Goal: Task Accomplishment & Management: Manage account settings

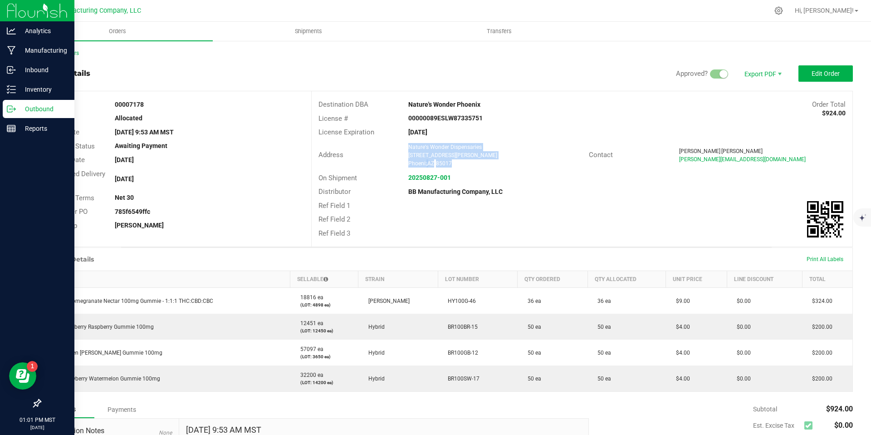
click at [4, 109] on div "Outbound" at bounding box center [39, 109] width 72 height 18
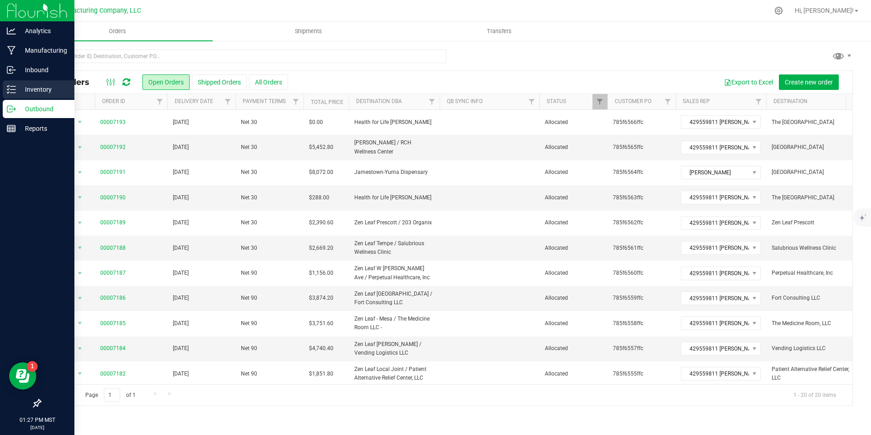
click at [1, 86] on link "Inventory" at bounding box center [37, 90] width 74 height 20
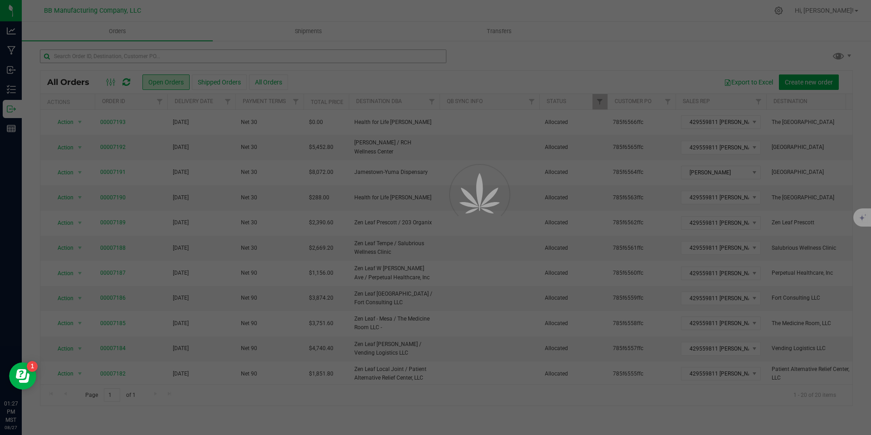
click at [151, 56] on div at bounding box center [435, 217] width 871 height 435
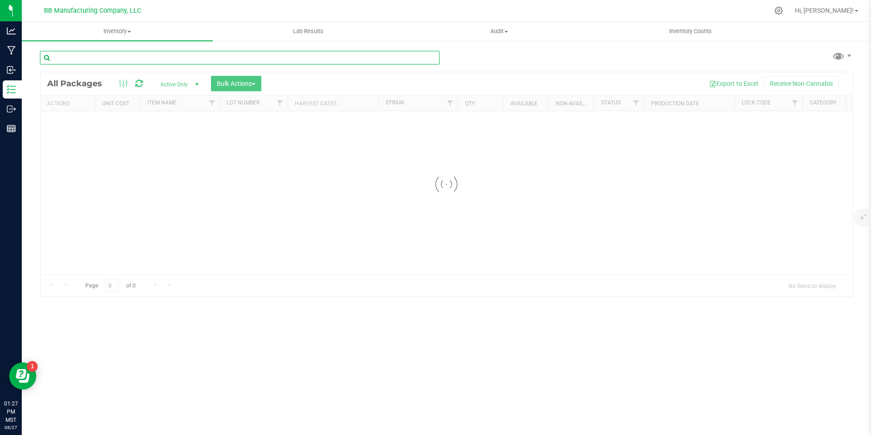
click at [146, 59] on input "text" at bounding box center [240, 58] width 400 height 14
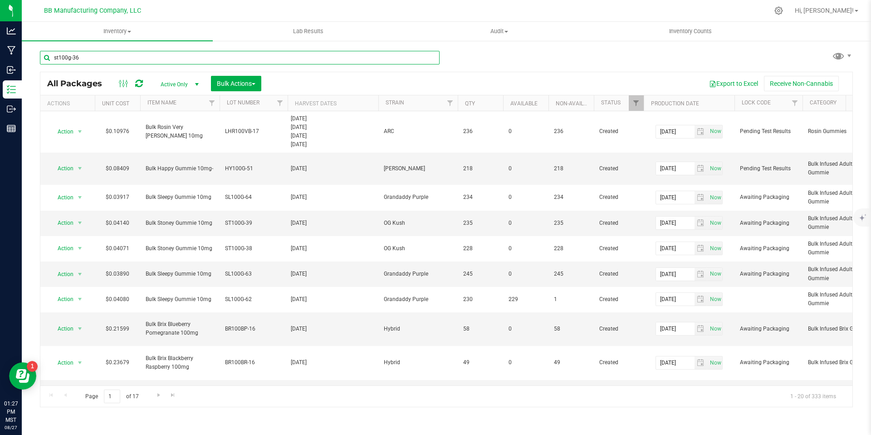
type input "st100g-36"
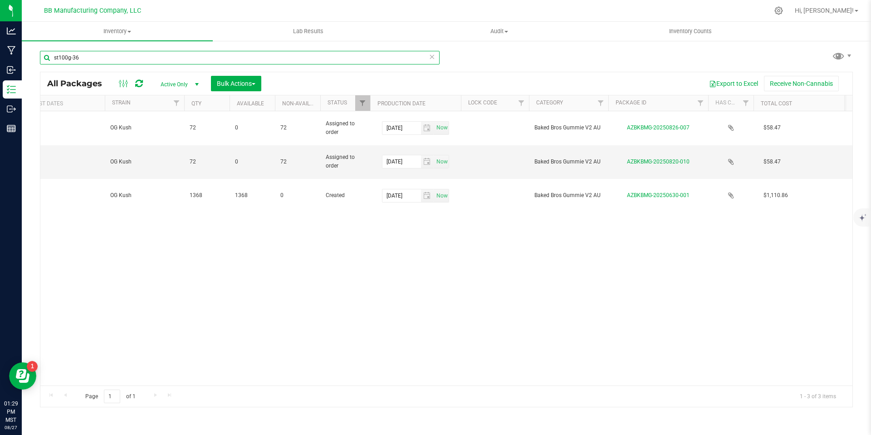
scroll to position [0, 277]
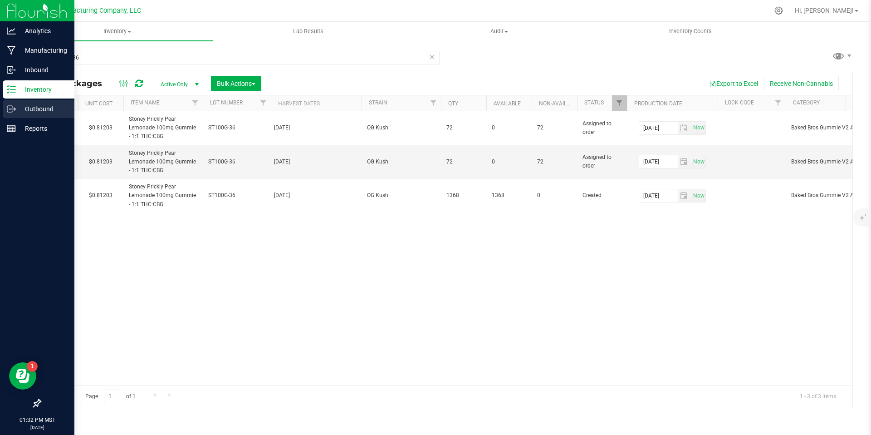
click at [14, 108] on icon at bounding box center [11, 108] width 9 height 9
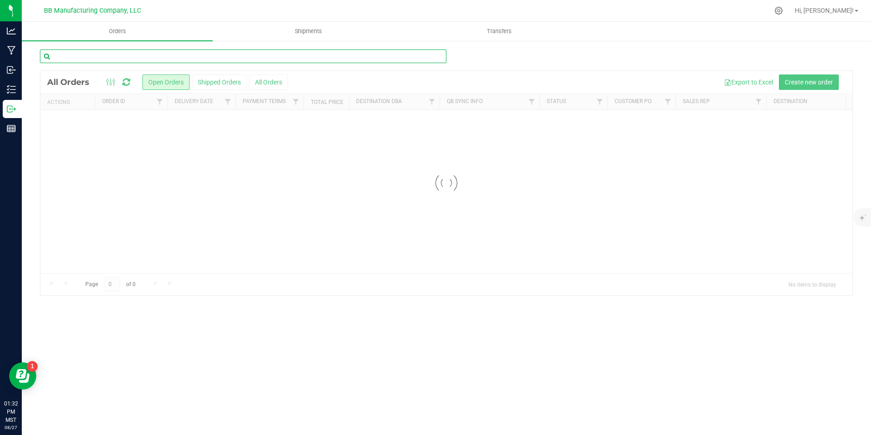
click at [95, 55] on input "text" at bounding box center [243, 56] width 407 height 14
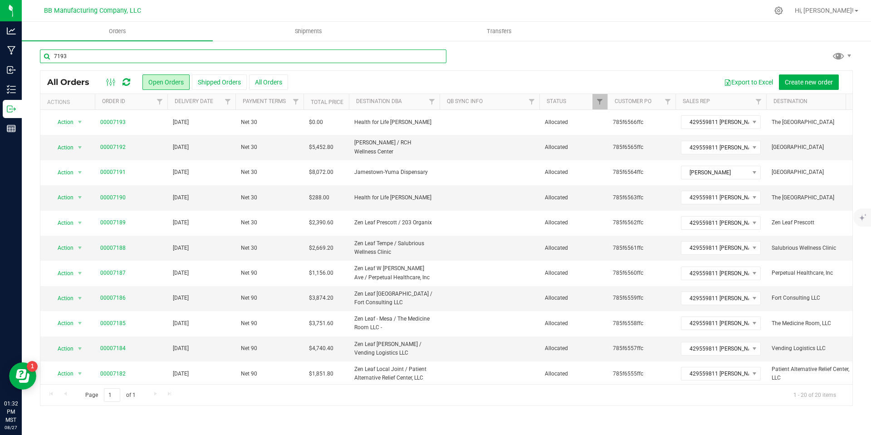
type input "7193"
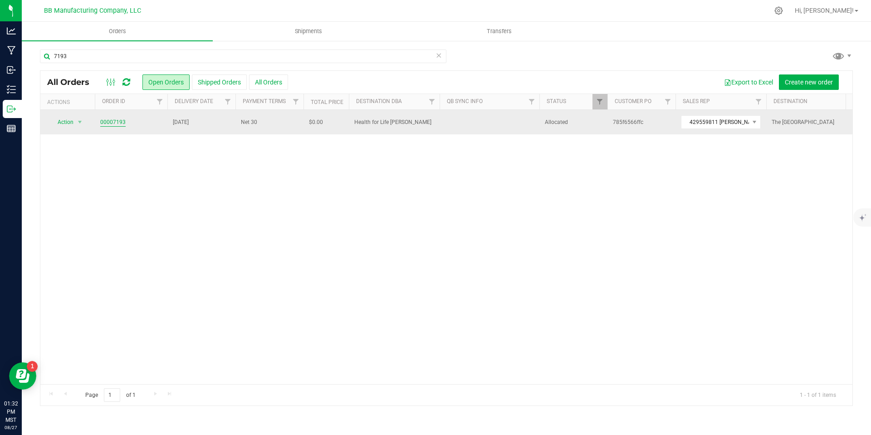
click at [111, 121] on link "00007193" at bounding box center [112, 122] width 25 height 9
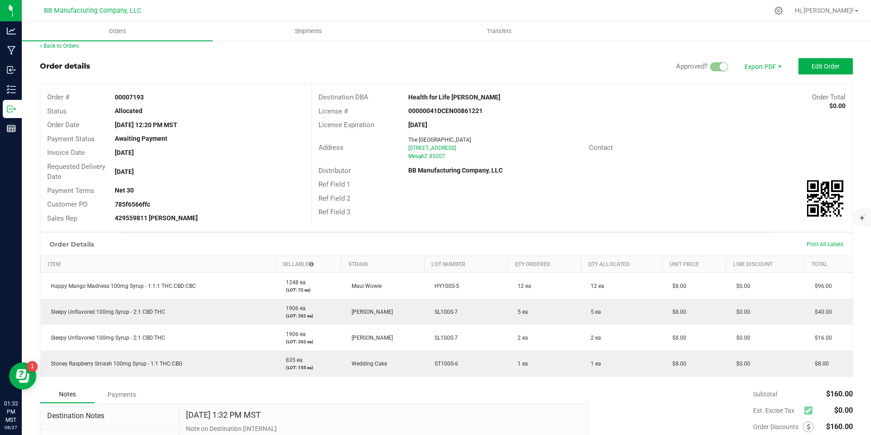
scroll to position [16, 0]
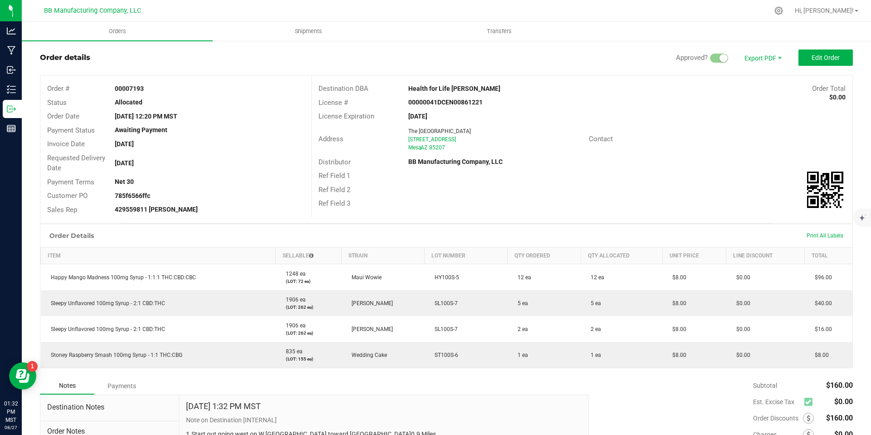
drag, startPoint x: 127, startPoint y: 197, endPoint x: 111, endPoint y: 193, distance: 16.8
click at [114, 198] on div "785f6566ffc" at bounding box center [209, 196] width 203 height 10
copy strong "785f6566ffc"
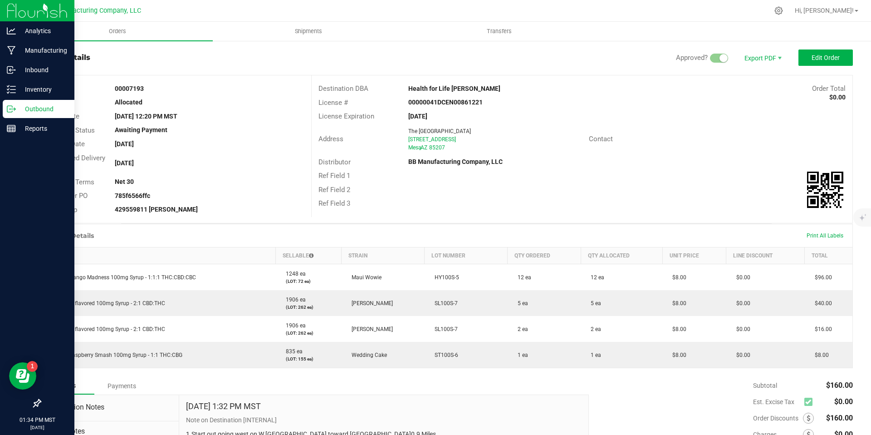
click at [16, 113] on p "Outbound" at bounding box center [43, 108] width 54 height 11
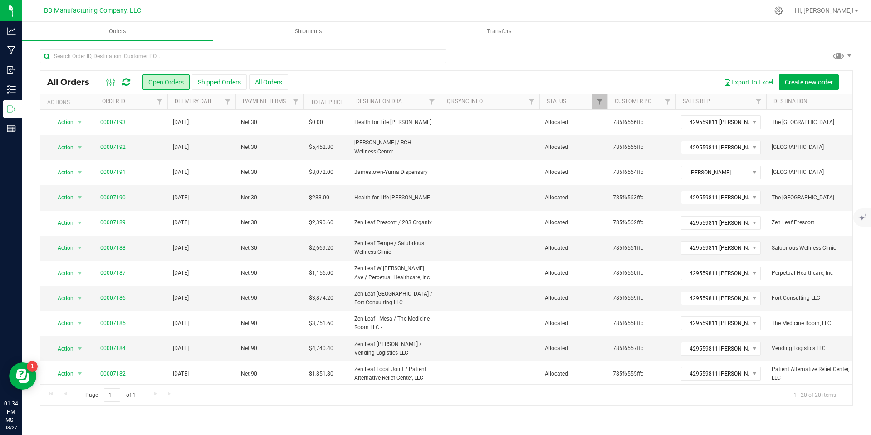
click at [125, 80] on icon at bounding box center [126, 82] width 8 height 9
click at [118, 55] on input "text" at bounding box center [243, 56] width 407 height 14
paste input "785f6566ffc"
type input "785f6566ffc"
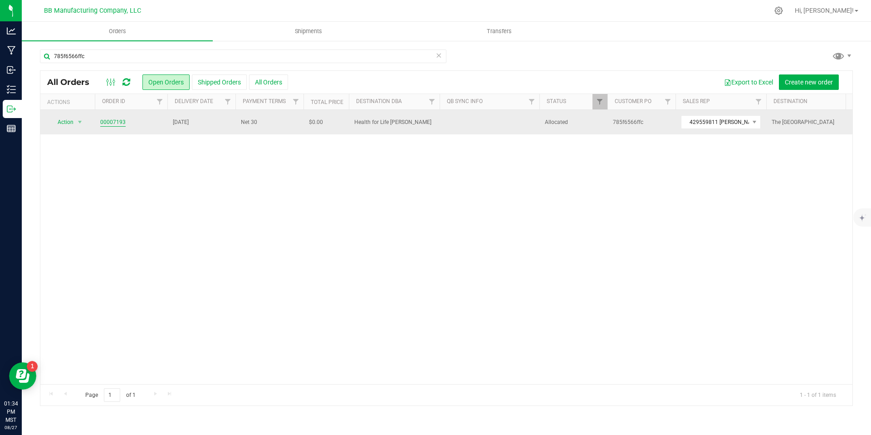
click at [105, 126] on link "00007193" at bounding box center [112, 122] width 25 height 9
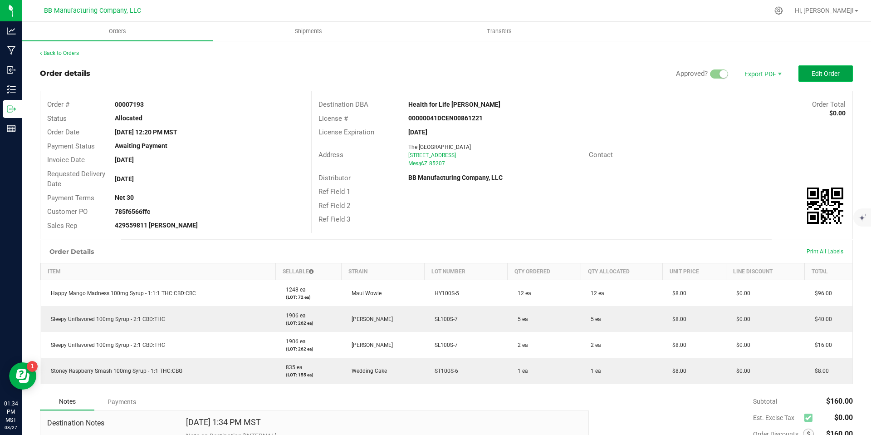
click at [825, 69] on button "Edit Order" at bounding box center [826, 73] width 54 height 16
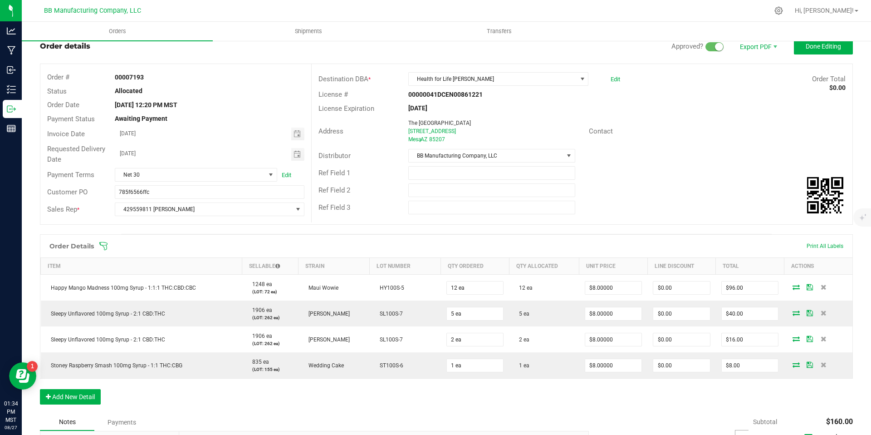
scroll to position [75, 0]
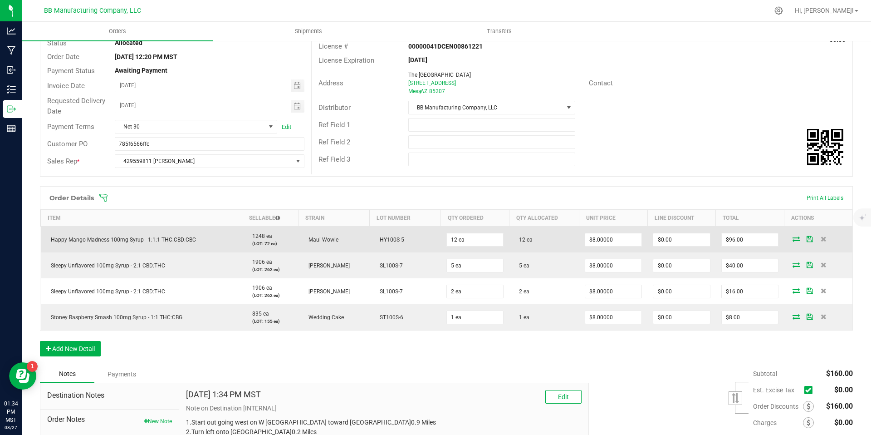
click at [793, 239] on icon at bounding box center [796, 238] width 7 height 5
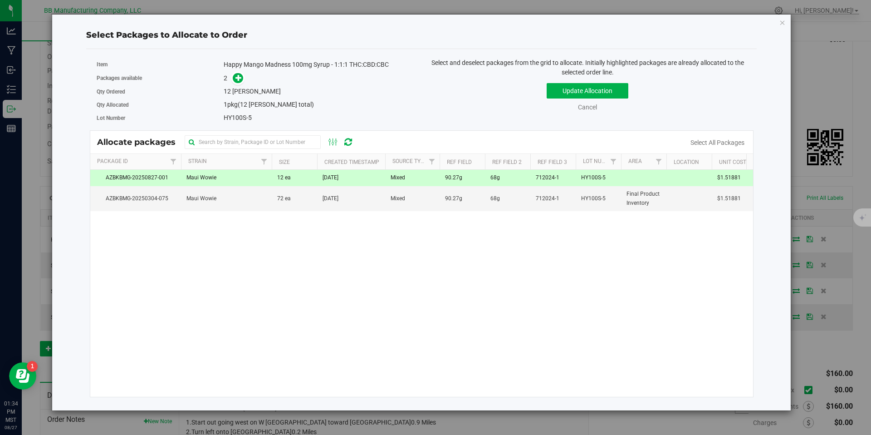
click at [373, 183] on td "[DATE]" at bounding box center [351, 178] width 68 height 16
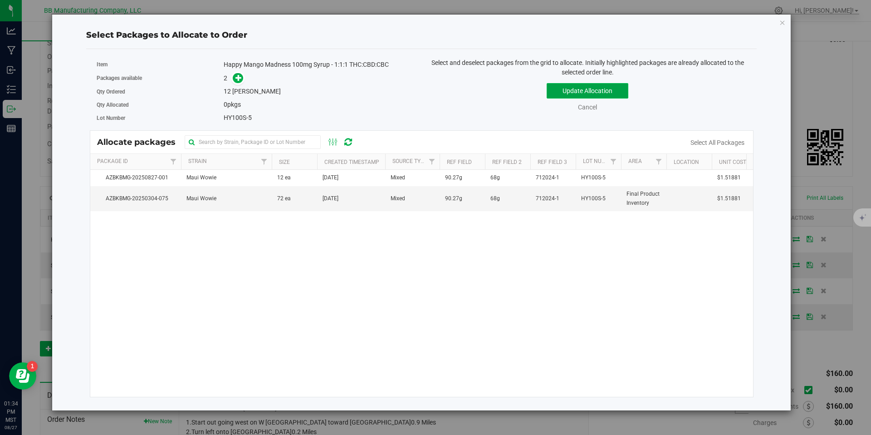
click at [576, 83] on button "Update Allocation" at bounding box center [588, 90] width 82 height 15
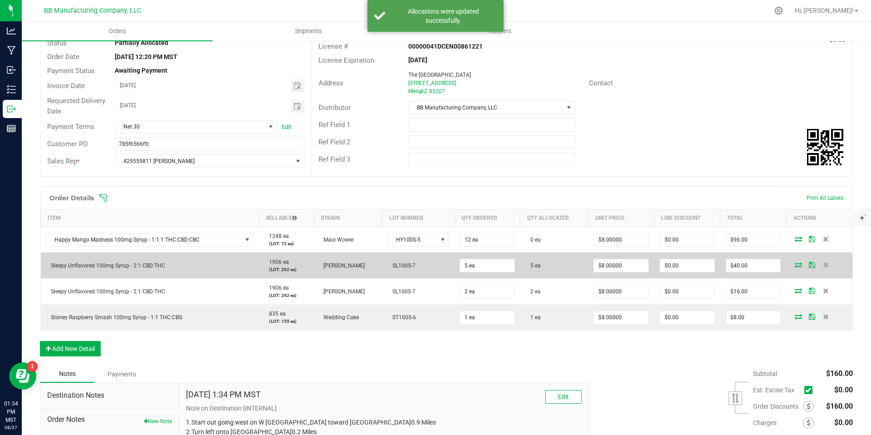
click at [795, 263] on icon at bounding box center [798, 264] width 7 height 5
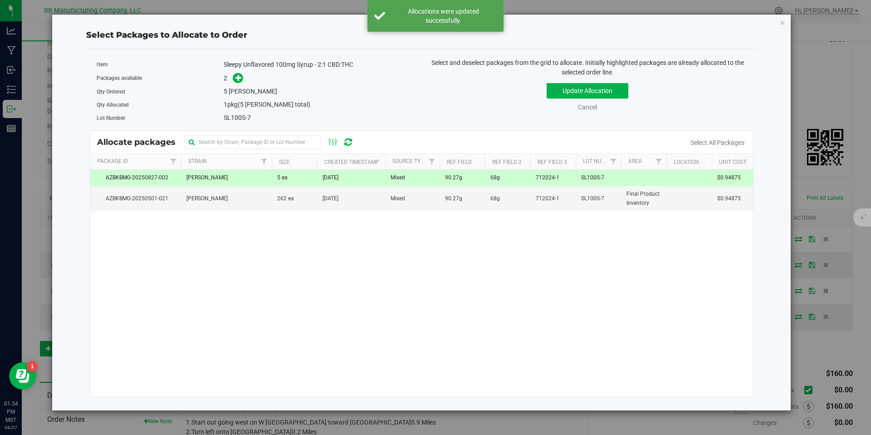
click at [438, 182] on td "Mixed" at bounding box center [412, 178] width 54 height 16
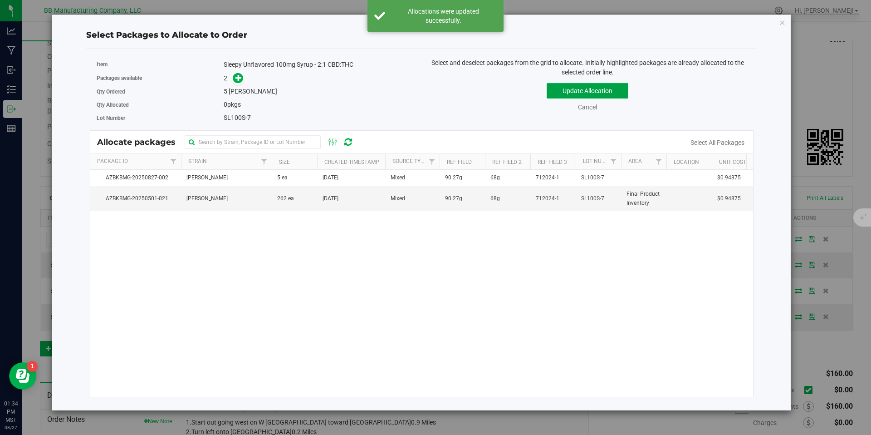
click at [578, 93] on button "Update Allocation" at bounding box center [588, 90] width 82 height 15
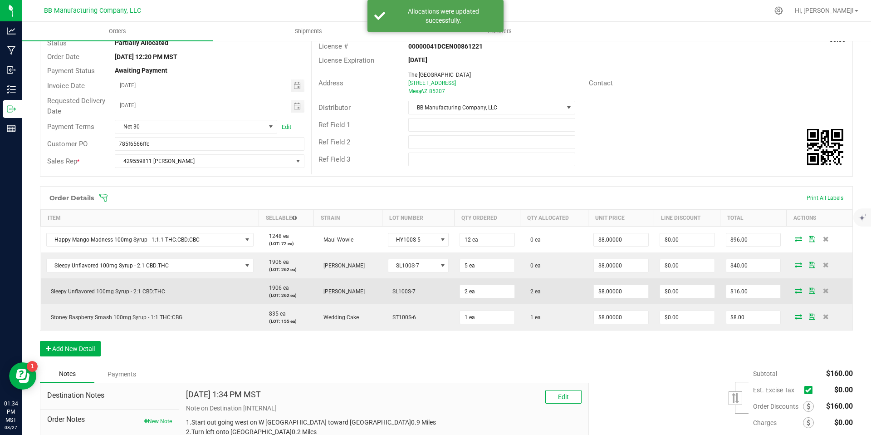
click at [791, 294] on td at bounding box center [819, 291] width 66 height 26
click at [795, 293] on icon at bounding box center [798, 290] width 7 height 5
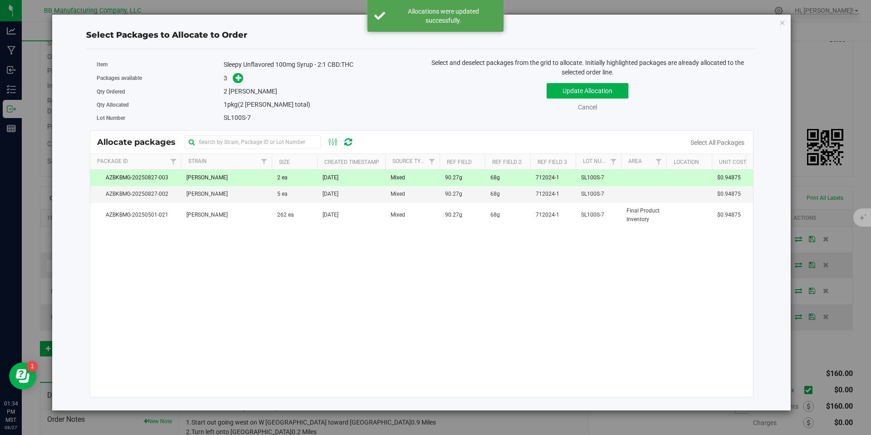
click at [370, 175] on td "[DATE]" at bounding box center [351, 178] width 68 height 16
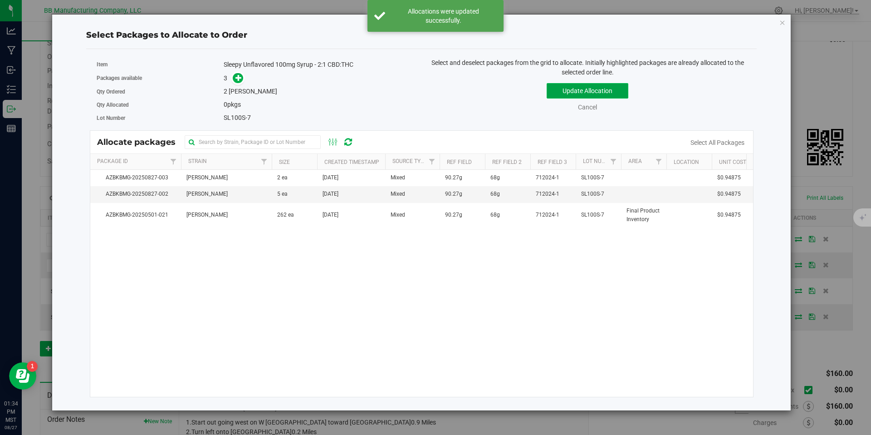
click at [558, 93] on button "Update Allocation" at bounding box center [588, 90] width 82 height 15
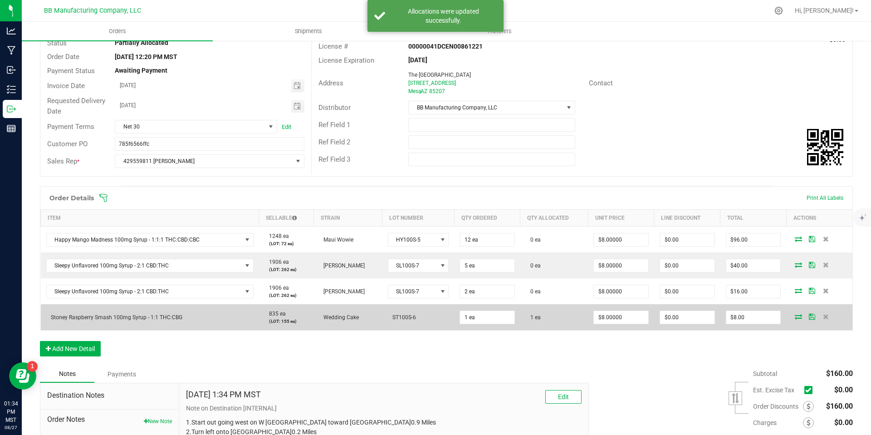
click at [795, 319] on icon at bounding box center [798, 316] width 7 height 5
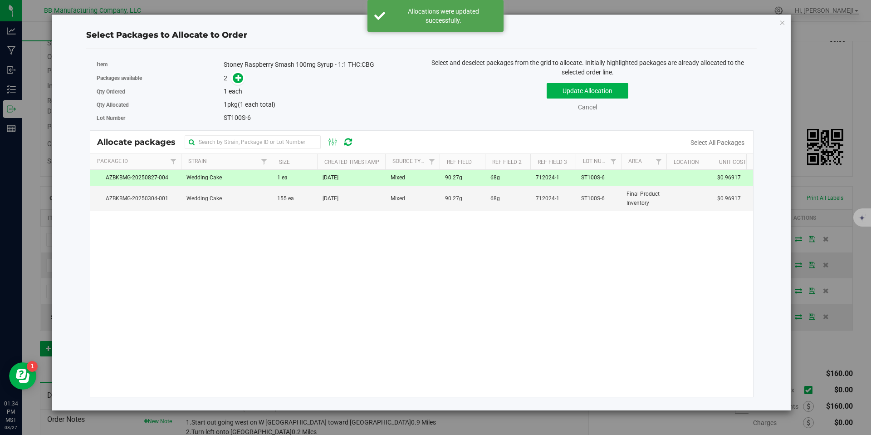
click at [338, 176] on span "[DATE]" at bounding box center [331, 177] width 16 height 9
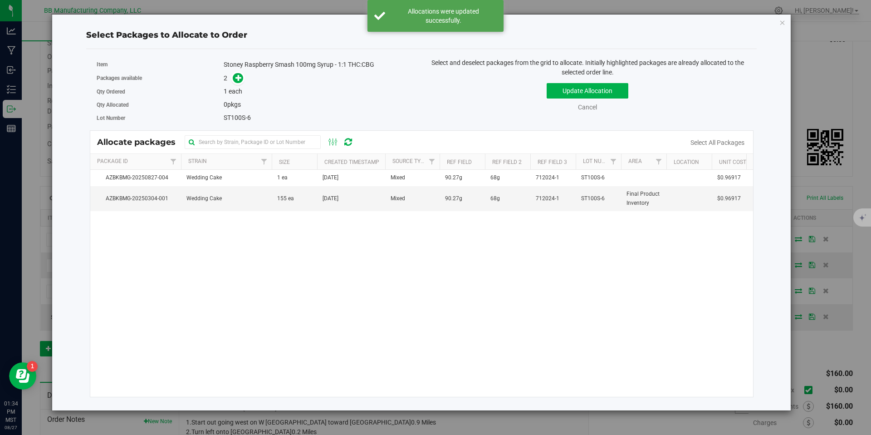
click at [591, 82] on div "Update Allocation Cancel Select All Packages" at bounding box center [587, 95] width 318 height 33
click at [595, 89] on button "Update Allocation" at bounding box center [588, 90] width 82 height 15
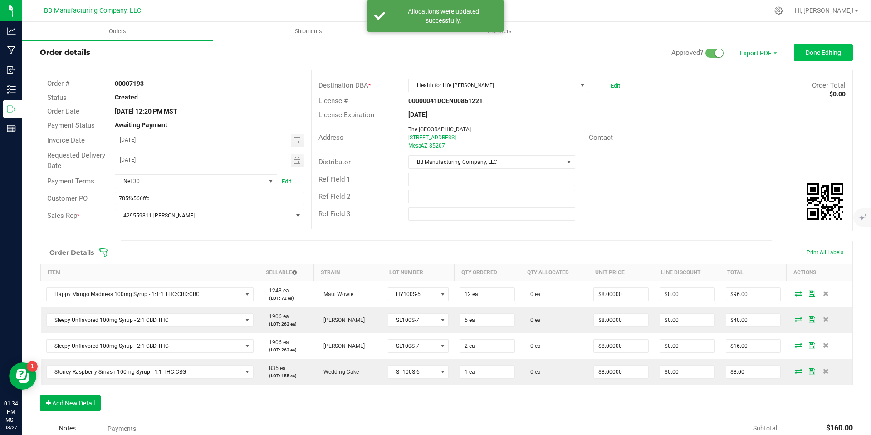
scroll to position [0, 0]
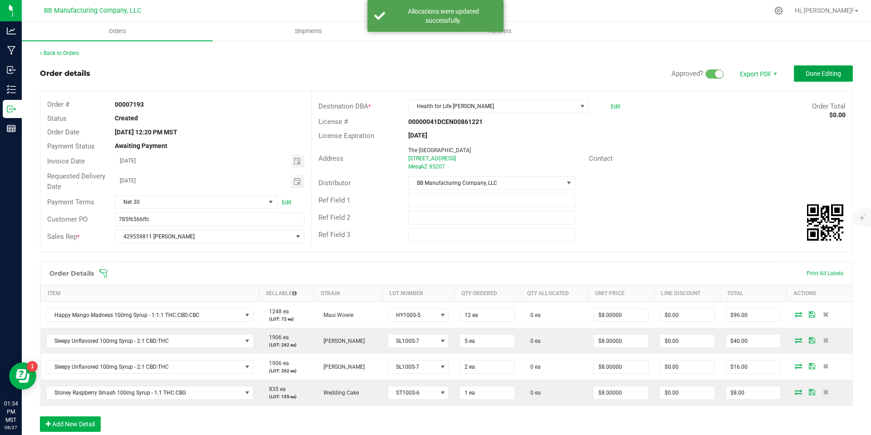
click at [807, 69] on button "Done Editing" at bounding box center [823, 73] width 59 height 16
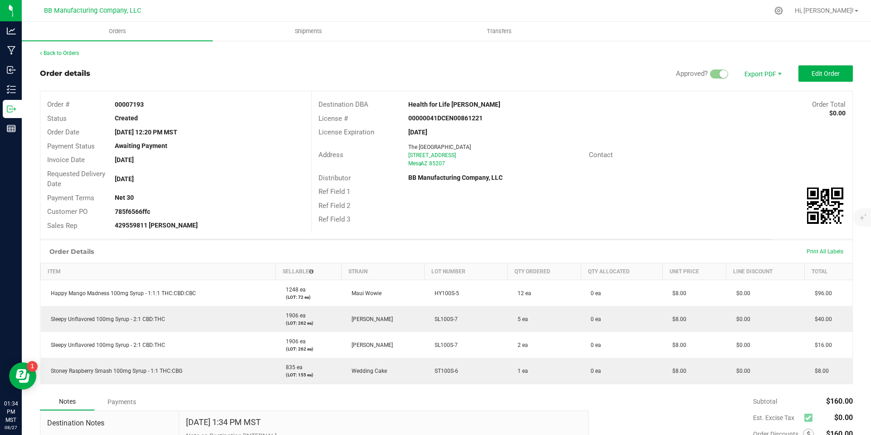
click at [843, 16] on div "Hi, [PERSON_NAME]!" at bounding box center [826, 11] width 71 height 16
click at [844, 15] on div "Hi, [PERSON_NAME]!" at bounding box center [826, 11] width 71 height 16
click at [844, 11] on span "Hi, [PERSON_NAME]!" at bounding box center [824, 10] width 59 height 7
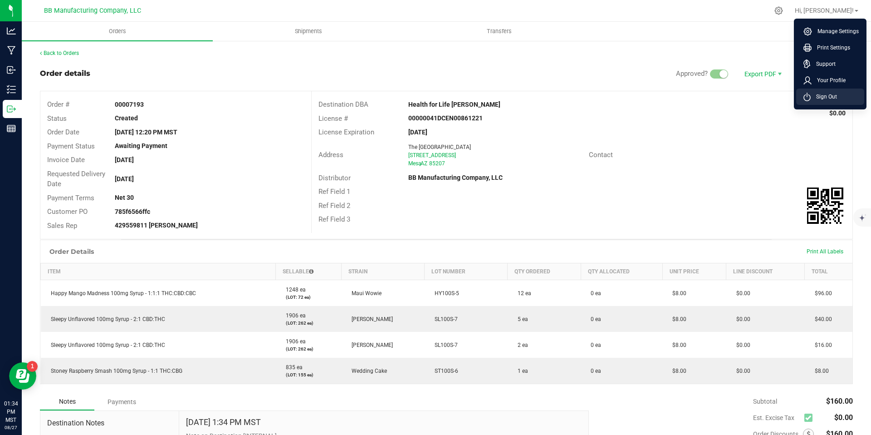
click at [823, 98] on span "Sign Out" at bounding box center [824, 96] width 26 height 9
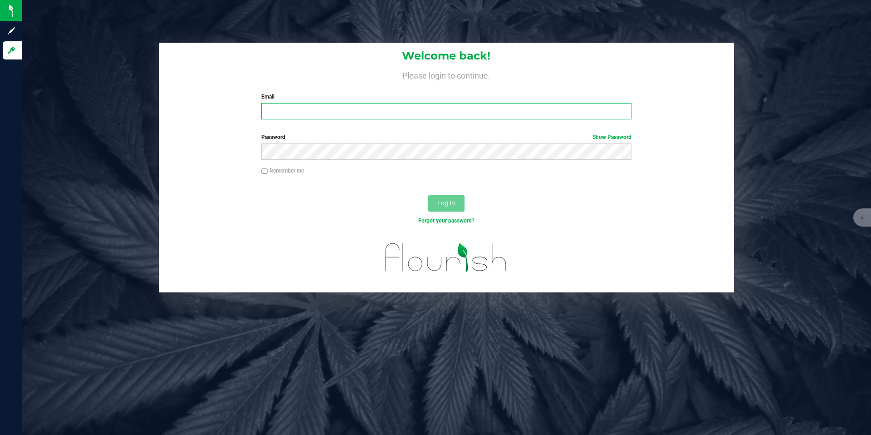
click at [373, 113] on input "Email" at bounding box center [446, 111] width 370 height 16
type input "[PERSON_NAME][EMAIL_ADDRESS][DOMAIN_NAME]"
click at [352, 142] on div "Password Show Password" at bounding box center [446, 146] width 383 height 27
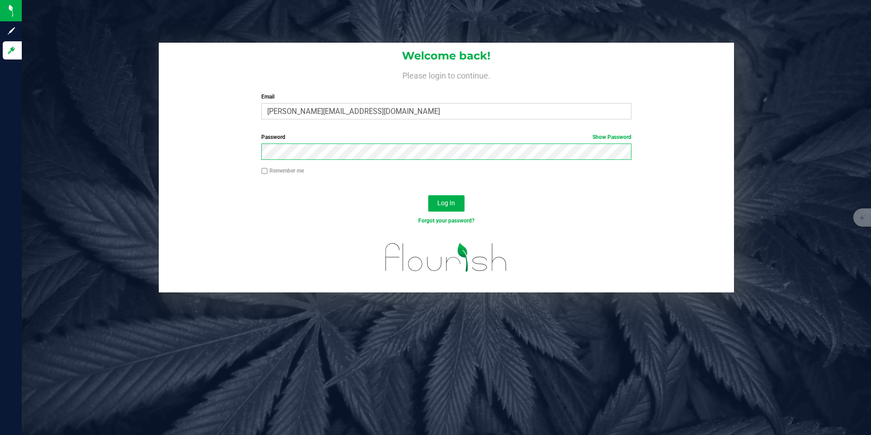
click at [428, 195] on button "Log In" at bounding box center [446, 203] width 36 height 16
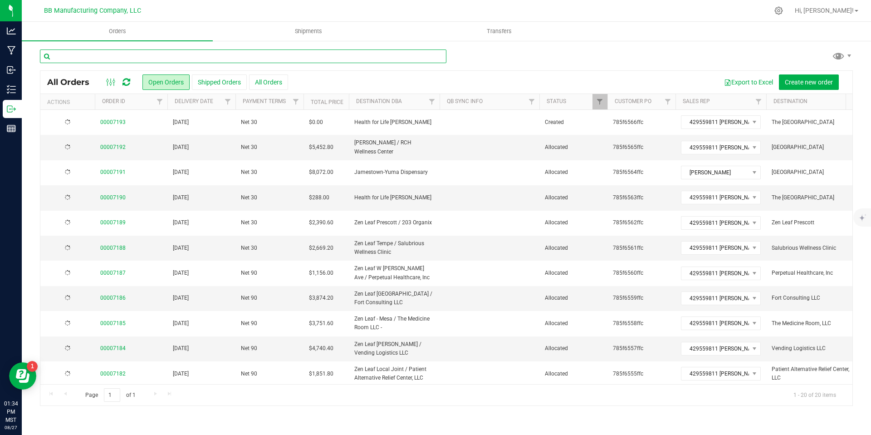
click at [206, 51] on input "text" at bounding box center [243, 56] width 407 height 14
paste input "785f6566ffc"
type input "785f6566ffc"
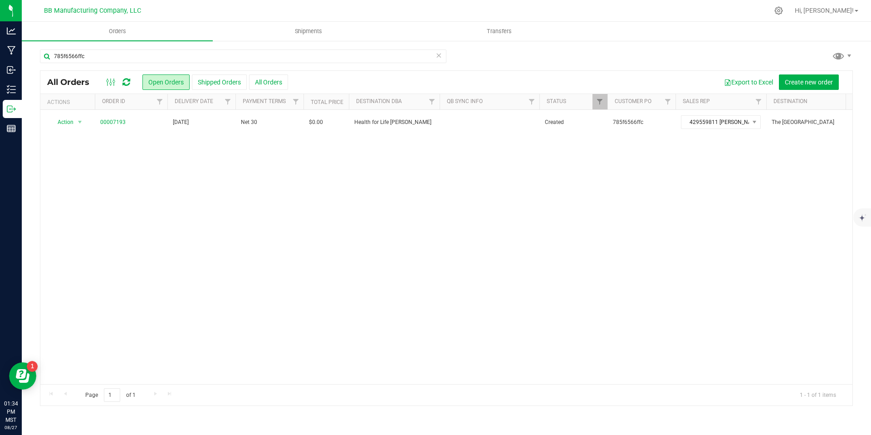
click at [119, 124] on link "00007193" at bounding box center [112, 122] width 25 height 9
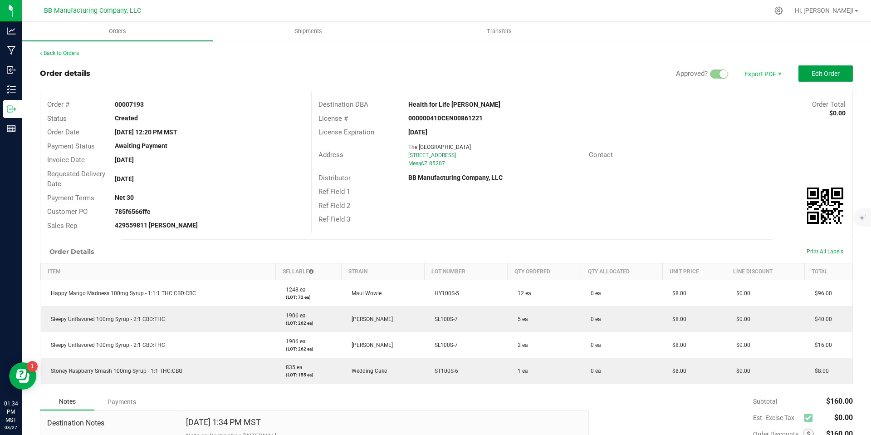
click at [832, 68] on button "Edit Order" at bounding box center [826, 73] width 54 height 16
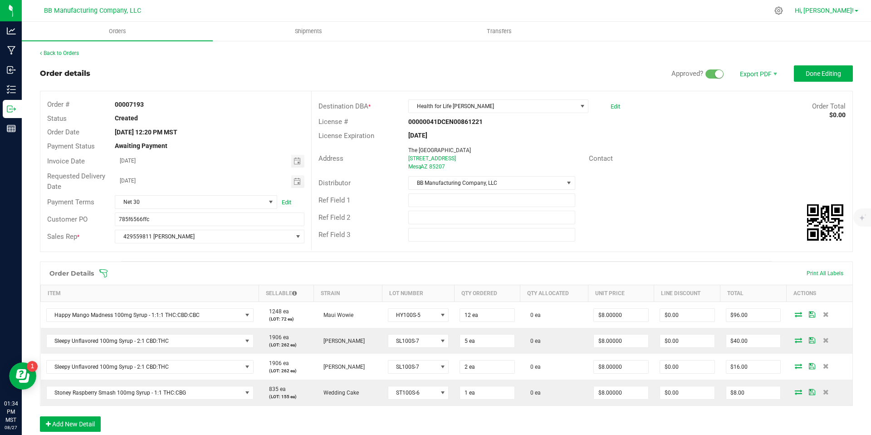
click at [846, 11] on span "Hi, [PERSON_NAME]!" at bounding box center [824, 10] width 59 height 7
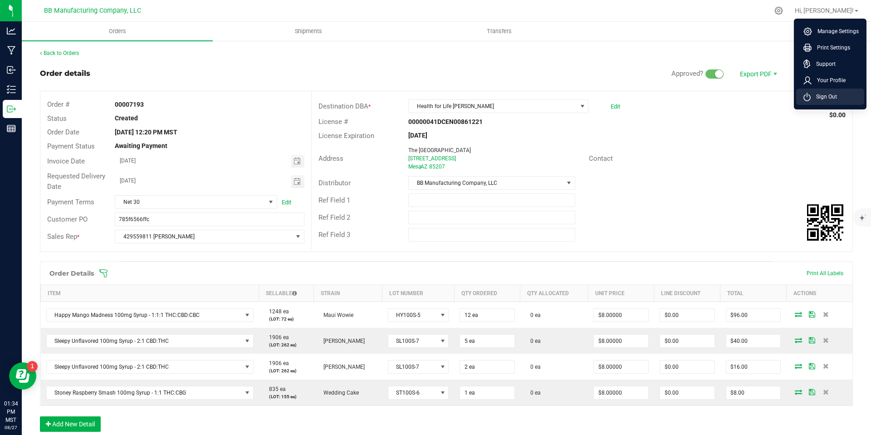
click at [832, 99] on span "Sign Out" at bounding box center [824, 96] width 26 height 9
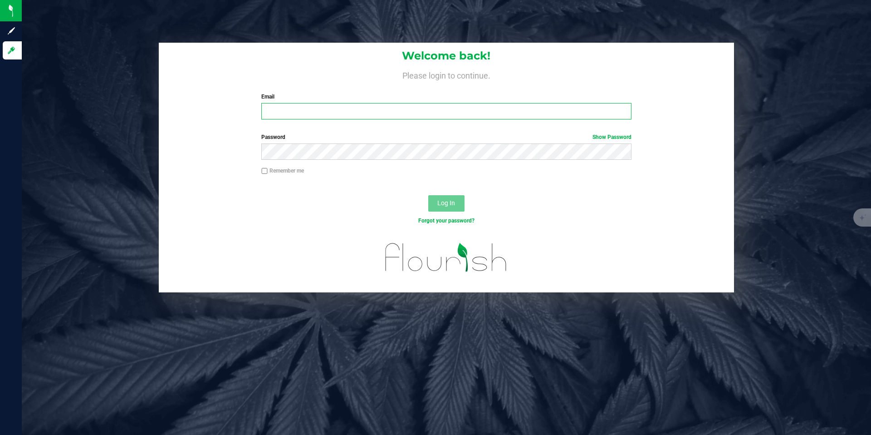
click at [369, 113] on input "Email" at bounding box center [446, 111] width 370 height 16
type input "[PERSON_NAME][EMAIL_ADDRESS][DOMAIN_NAME]"
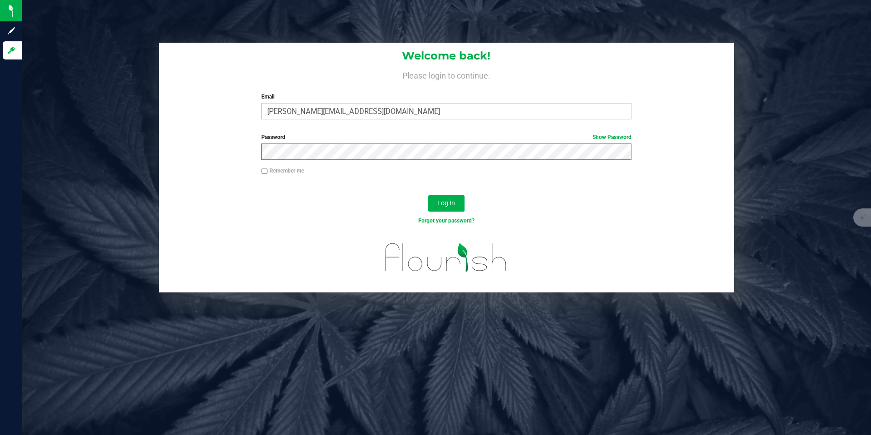
click at [428, 195] on button "Log In" at bounding box center [446, 203] width 36 height 16
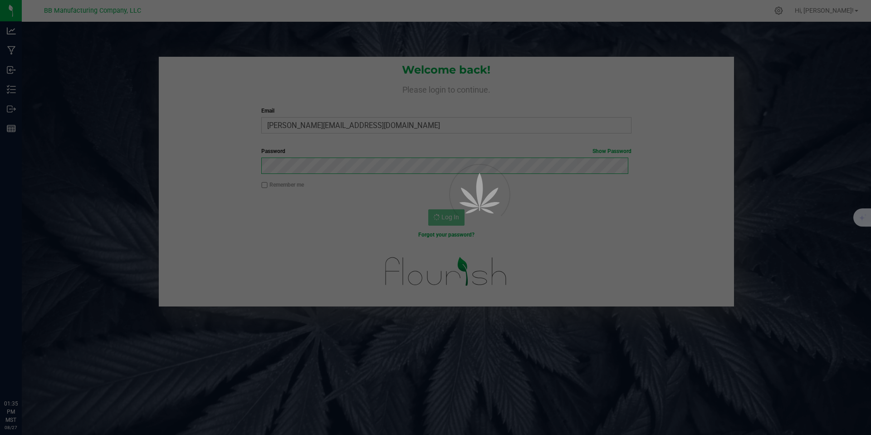
scroll to position [18, 0]
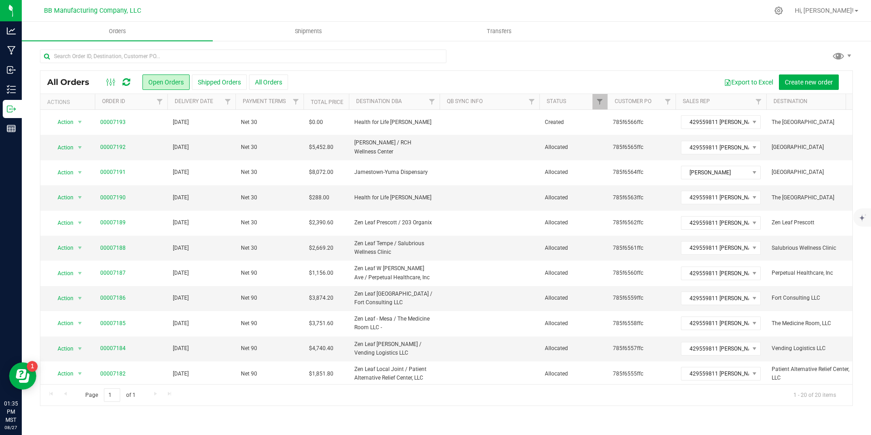
click at [98, 49] on div "All Orders Open Orders Shipped Orders All Orders Export to Excel Create new ord…" at bounding box center [446, 227] width 813 height 357
click at [102, 66] on div at bounding box center [243, 59] width 407 height 21
click at [104, 61] on input "text" at bounding box center [243, 56] width 407 height 14
paste input "785f6566ffc"
type input "785f6566ffc"
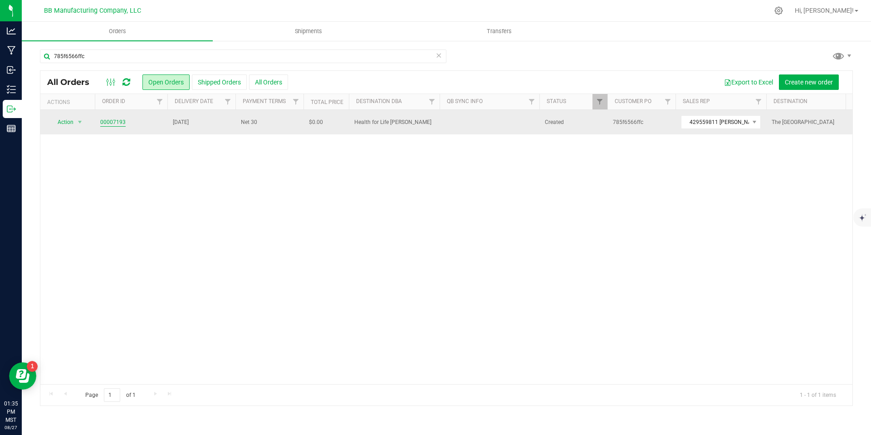
click at [103, 119] on link "00007193" at bounding box center [112, 122] width 25 height 9
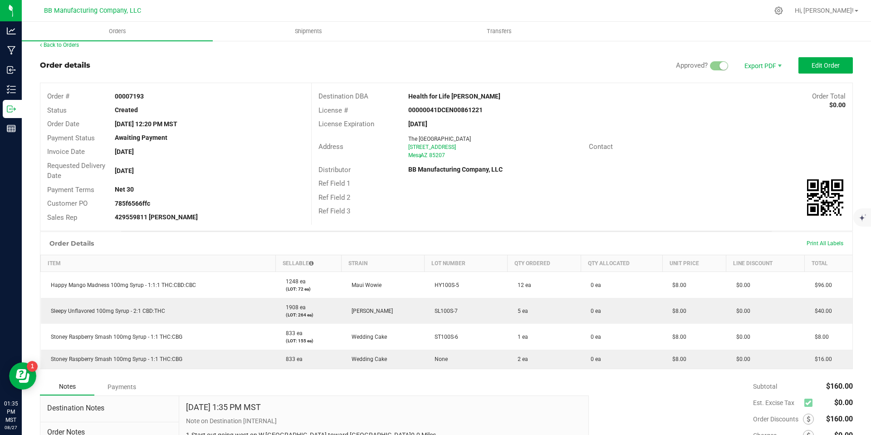
scroll to position [8, 0]
click at [817, 69] on span "Edit Order" at bounding box center [826, 65] width 28 height 7
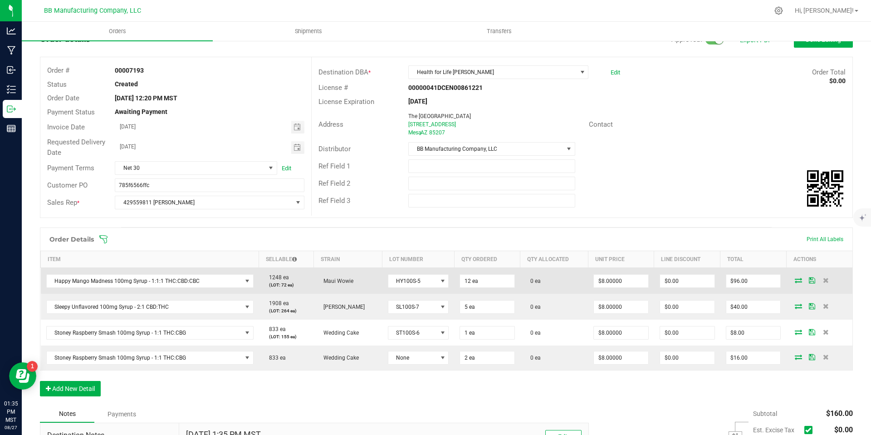
scroll to position [34, 0]
click at [420, 280] on span "HY100S-5" at bounding box center [412, 280] width 49 height 13
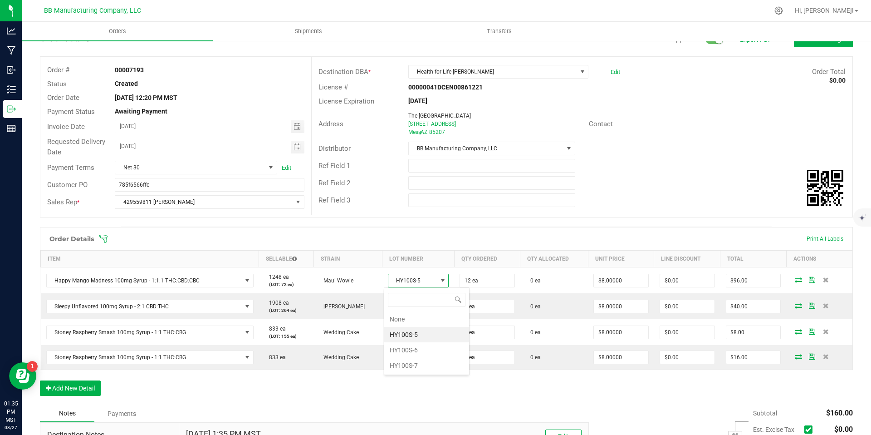
click at [451, 235] on span at bounding box center [505, 238] width 813 height 9
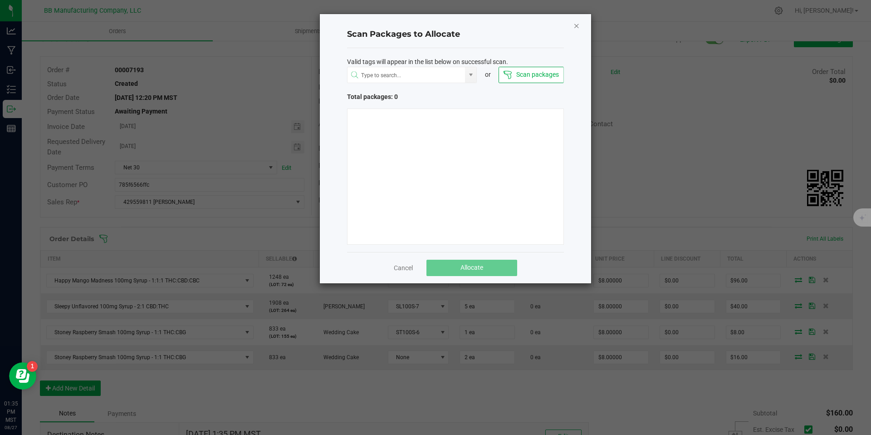
click at [578, 26] on icon "Close" at bounding box center [576, 25] width 6 height 11
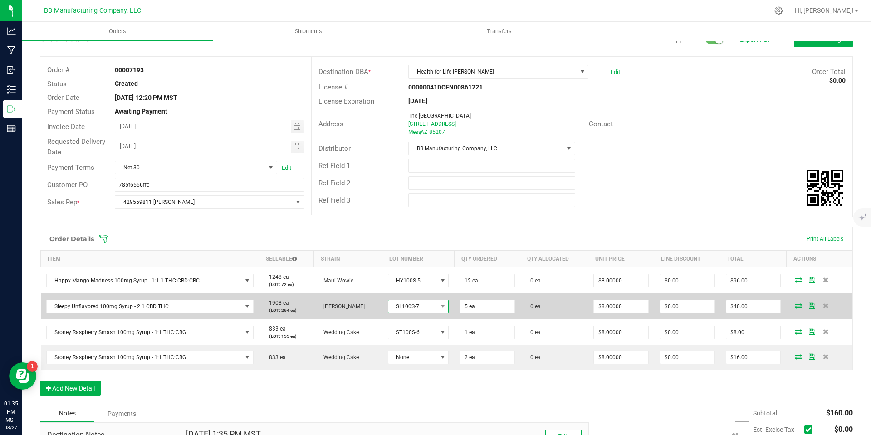
click at [429, 304] on span "SL100S-7" at bounding box center [412, 306] width 49 height 13
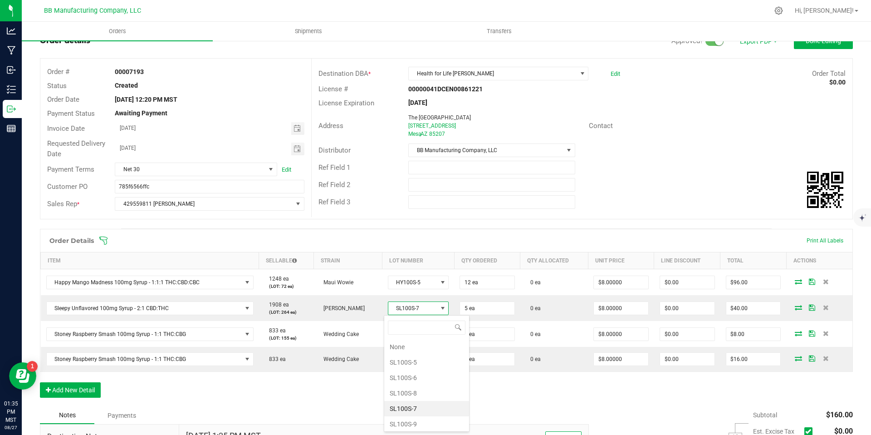
click at [425, 404] on li "SL100S-7" at bounding box center [426, 408] width 85 height 15
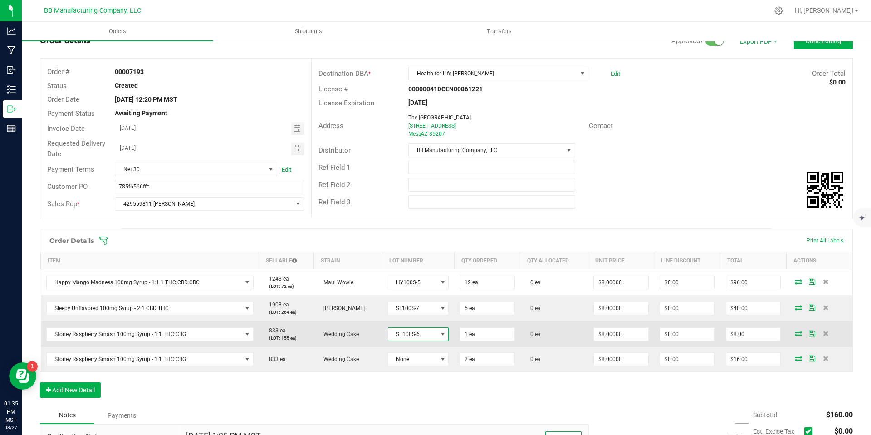
click at [429, 337] on span "ST100S-6" at bounding box center [412, 334] width 49 height 13
click at [446, 336] on td "ST100S-6" at bounding box center [418, 334] width 72 height 26
click at [437, 333] on span at bounding box center [442, 334] width 11 height 13
click at [440, 345] on td "ST100S-6" at bounding box center [418, 334] width 72 height 26
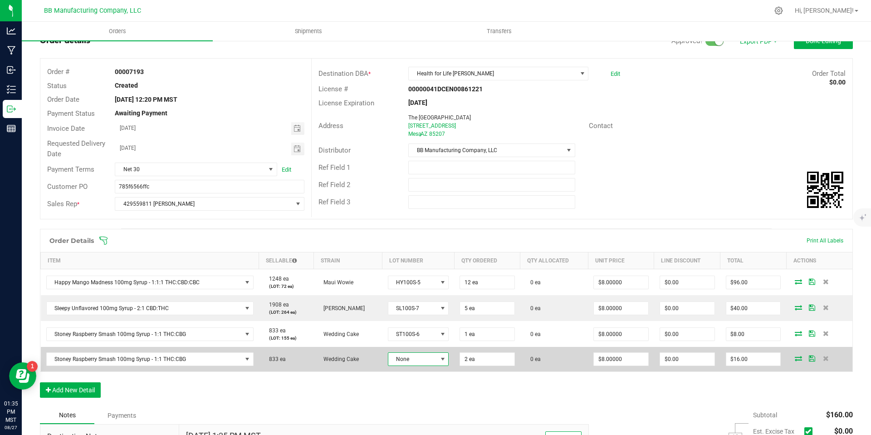
click at [439, 360] on span at bounding box center [442, 358] width 7 height 7
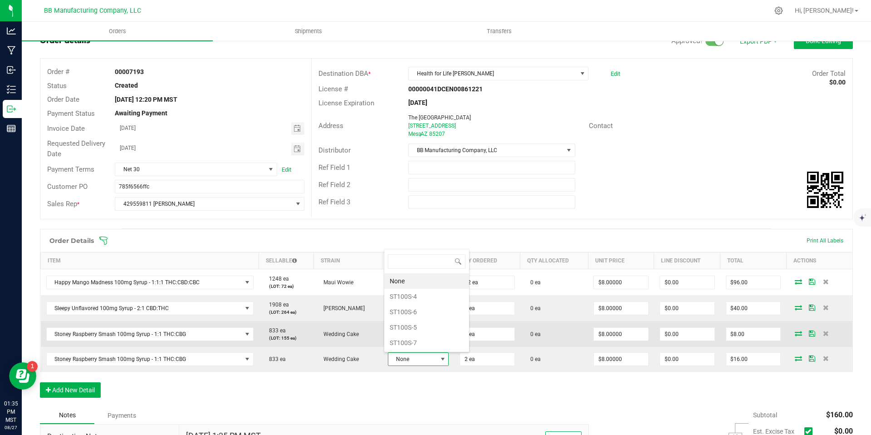
click at [502, 323] on td "1 ea" at bounding box center [487, 334] width 66 height 26
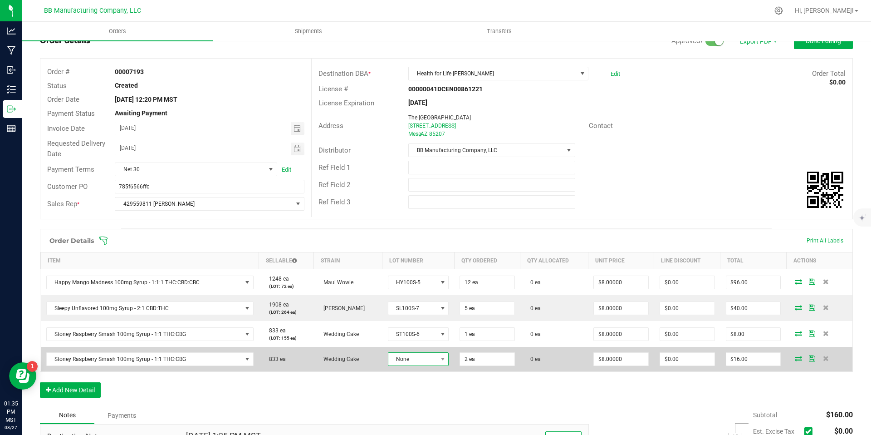
click at [423, 365] on span "None" at bounding box center [418, 359] width 61 height 14
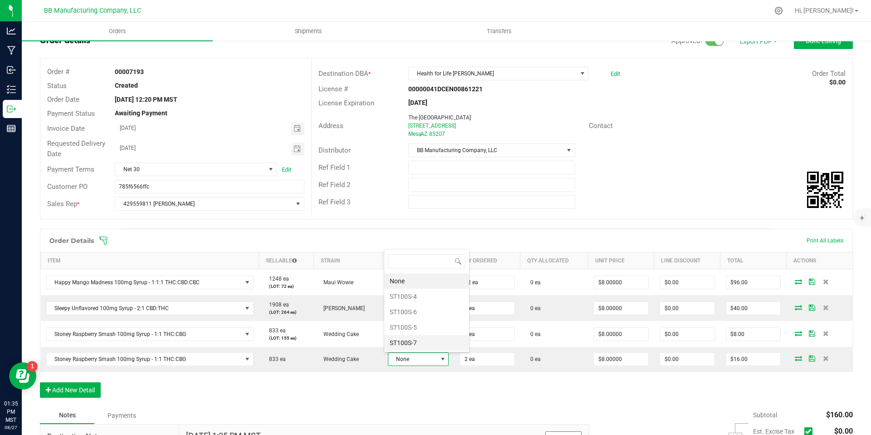
click at [417, 345] on li "ST100S-7" at bounding box center [426, 342] width 85 height 15
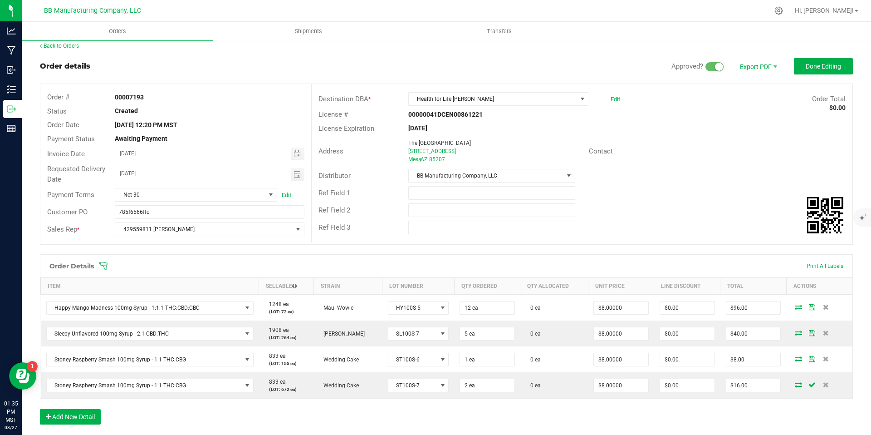
scroll to position [0, 0]
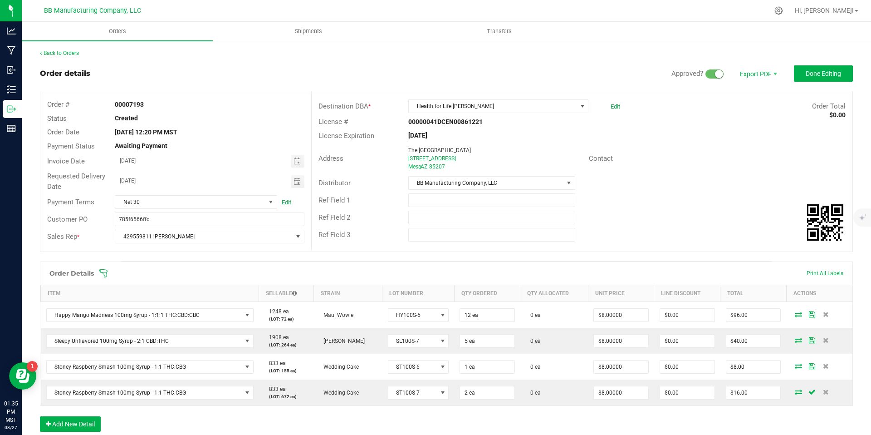
click at [833, 84] on outbound-order-header "Order details Approved? Export PDF Done Editing Order # 00007193 Status Created…" at bounding box center [446, 163] width 813 height 196
click at [832, 82] on outbound-order-header "Order details Approved? Export PDF Done Editing Order # 00007193 Status Created…" at bounding box center [446, 163] width 813 height 196
click at [832, 81] on button "Done Editing" at bounding box center [823, 73] width 59 height 16
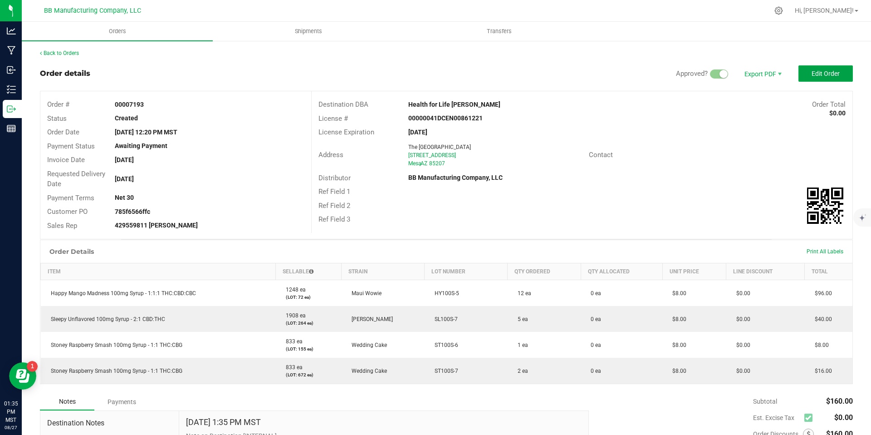
click at [832, 80] on button "Edit Order" at bounding box center [826, 73] width 54 height 16
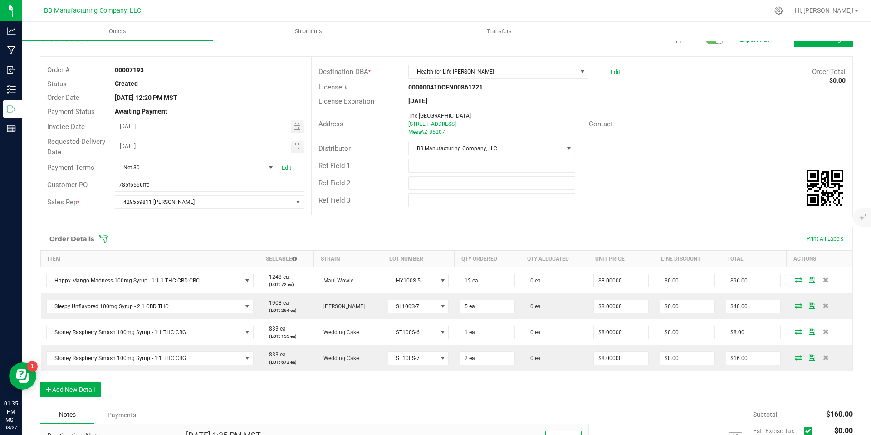
scroll to position [77, 0]
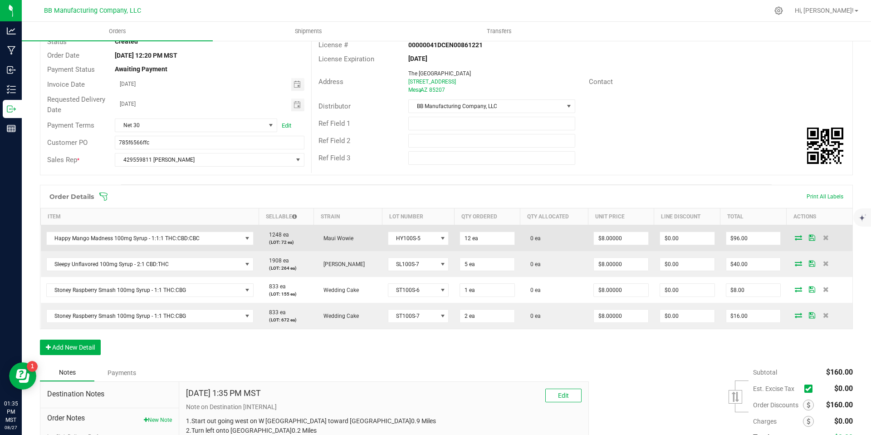
click at [795, 237] on icon at bounding box center [798, 237] width 7 height 5
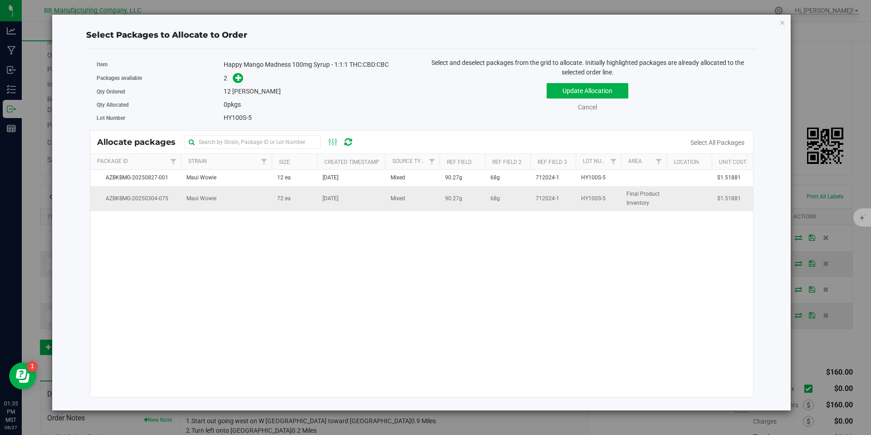
click at [296, 186] on td "72 ea" at bounding box center [294, 198] width 45 height 24
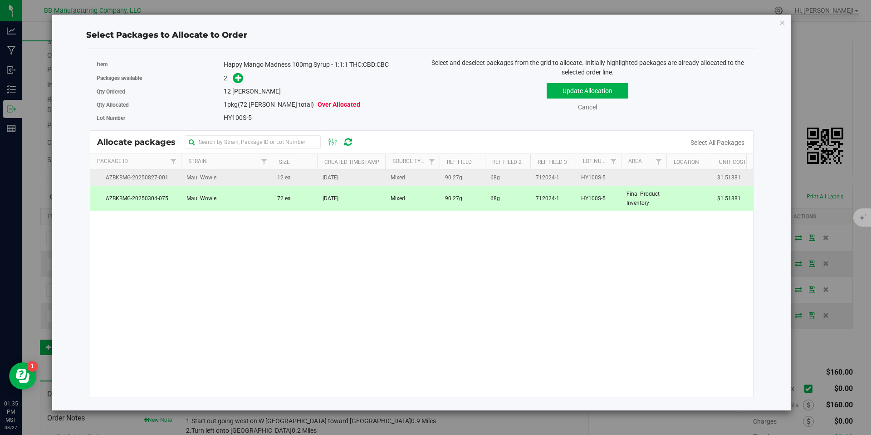
click at [296, 174] on td "12 ea" at bounding box center [294, 178] width 45 height 16
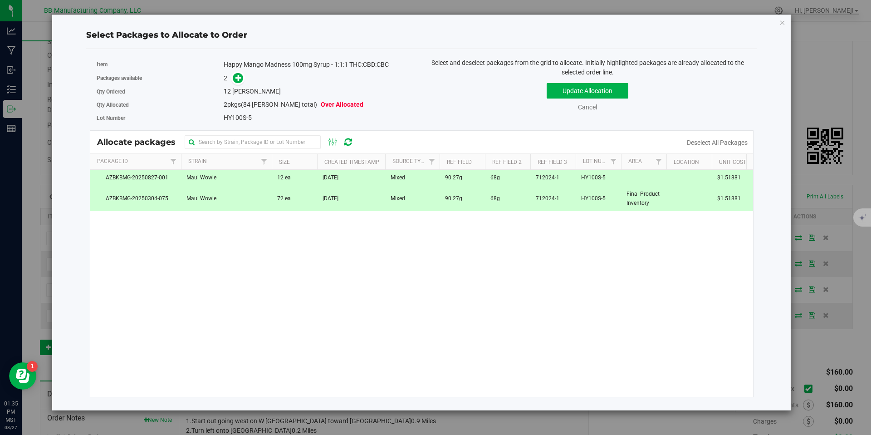
click at [294, 194] on td "72 ea" at bounding box center [294, 198] width 45 height 24
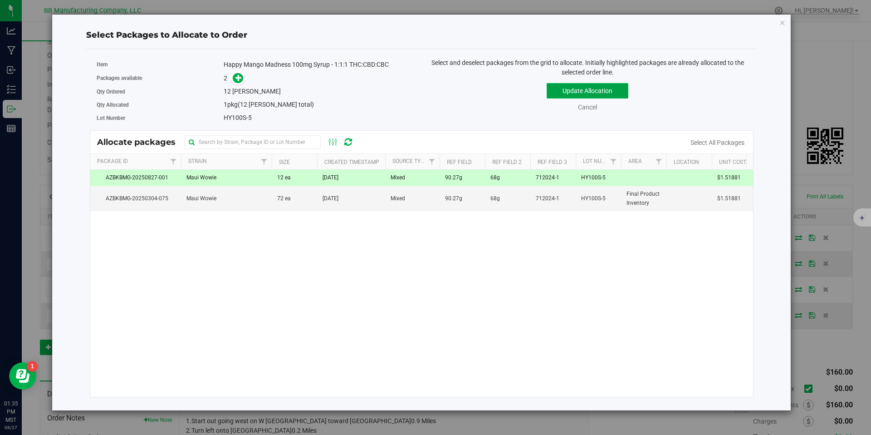
click at [605, 95] on button "Update Allocation" at bounding box center [588, 90] width 82 height 15
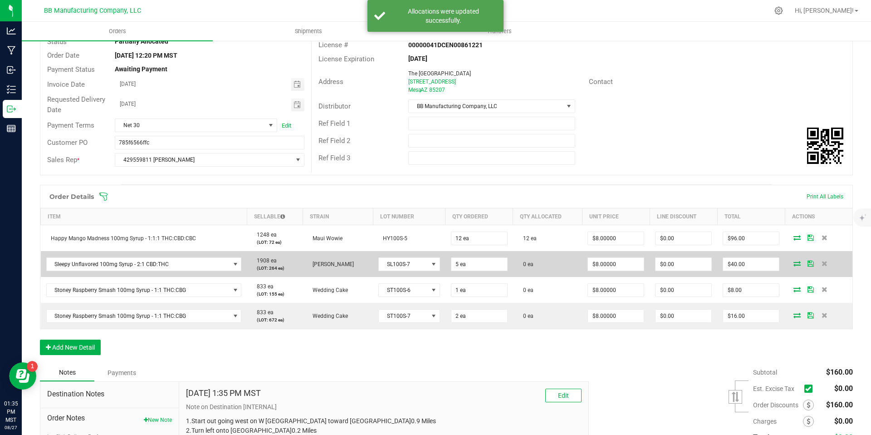
click at [794, 265] on icon at bounding box center [797, 262] width 7 height 5
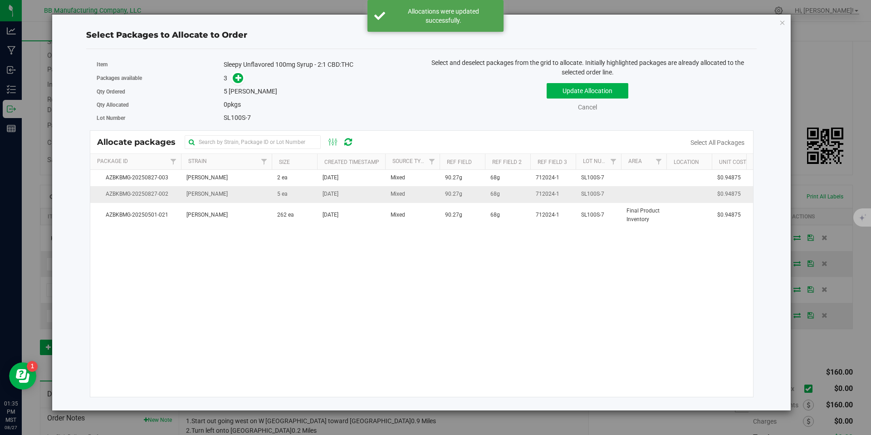
click at [313, 194] on td "5 ea" at bounding box center [294, 194] width 45 height 16
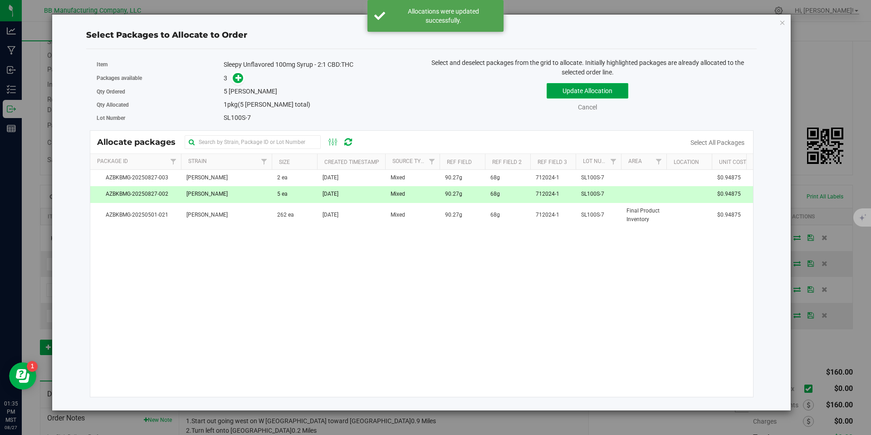
click at [588, 94] on button "Update Allocation" at bounding box center [588, 90] width 82 height 15
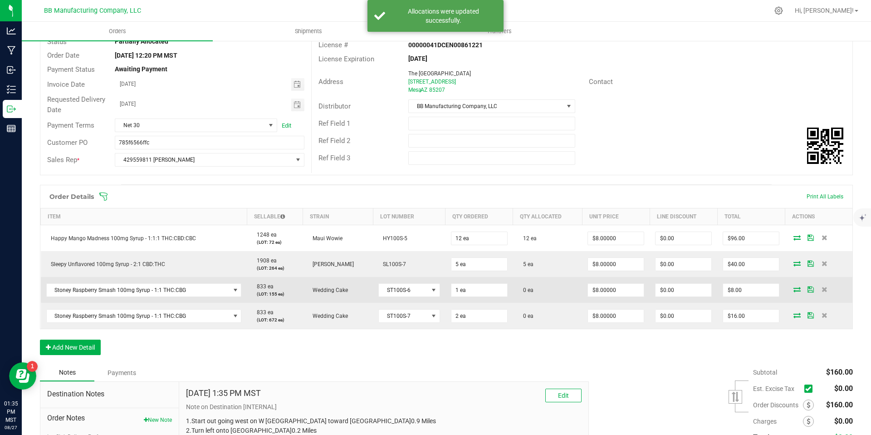
click at [794, 291] on icon at bounding box center [797, 288] width 7 height 5
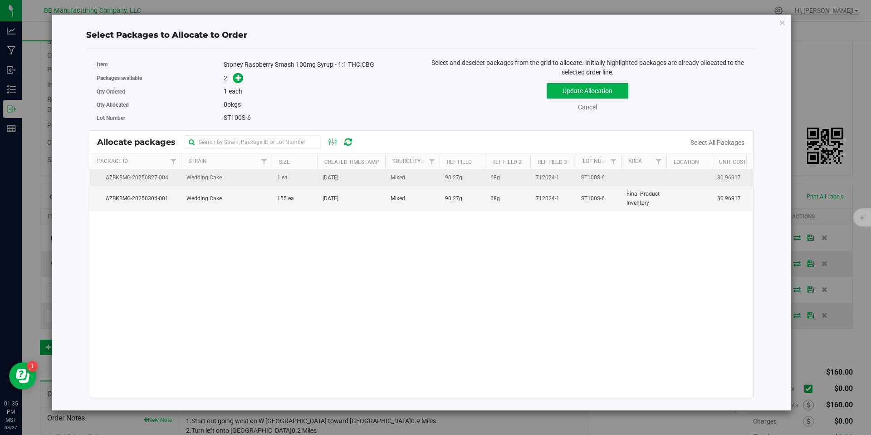
click at [302, 173] on td "1 ea" at bounding box center [294, 178] width 45 height 16
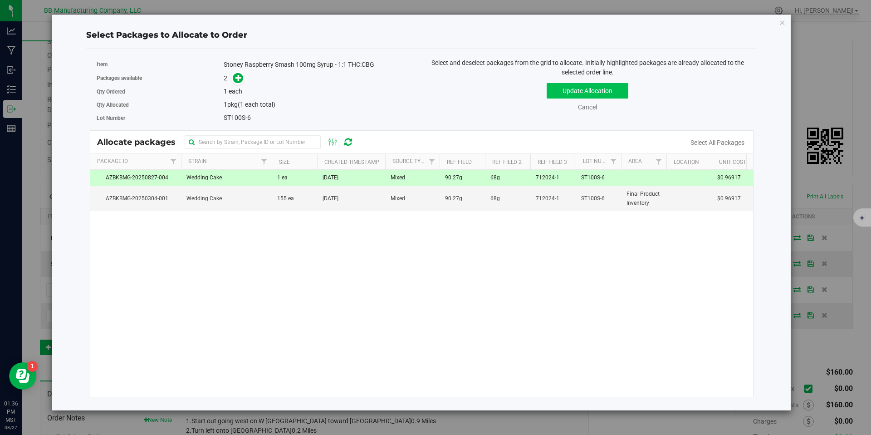
drag, startPoint x: 603, startPoint y: 75, endPoint x: 601, endPoint y: 93, distance: 17.3
click at [603, 75] on span "Select and deselect packages from the grid to allocate. Initially highlighted p…" at bounding box center [587, 67] width 313 height 17
click at [601, 93] on button "Update Allocation" at bounding box center [588, 90] width 82 height 15
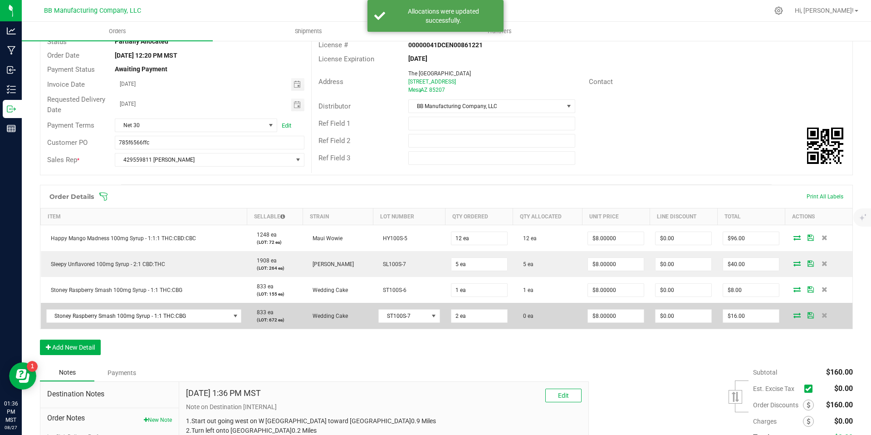
click at [794, 312] on icon at bounding box center [797, 314] width 7 height 5
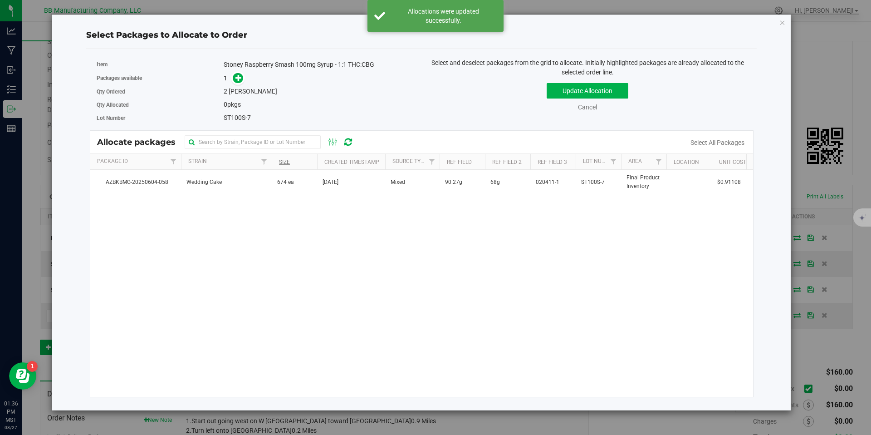
drag, startPoint x: 319, startPoint y: 192, endPoint x: 285, endPoint y: 161, distance: 46.6
click at [319, 192] on td "[DATE]" at bounding box center [351, 182] width 68 height 24
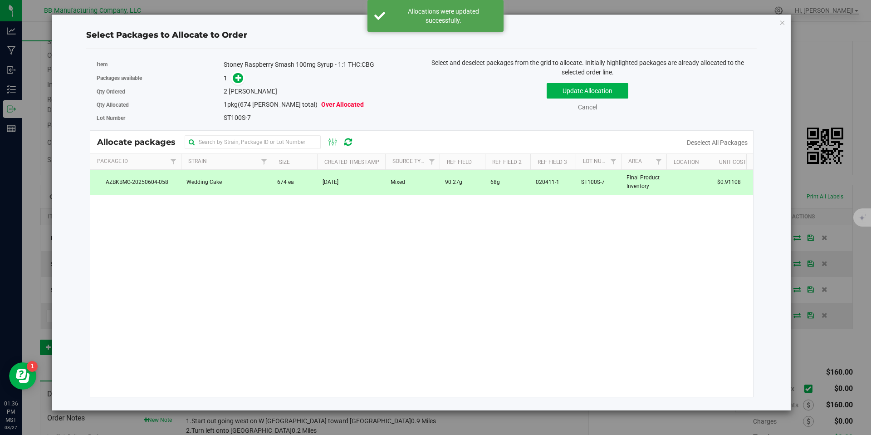
click at [235, 66] on div "Stoney Raspberry Smash 100mg Syrup - 1:1 THC:CBG" at bounding box center [319, 65] width 191 height 10
click at [245, 79] on div "1" at bounding box center [319, 78] width 191 height 10
click at [243, 78] on span at bounding box center [238, 78] width 10 height 10
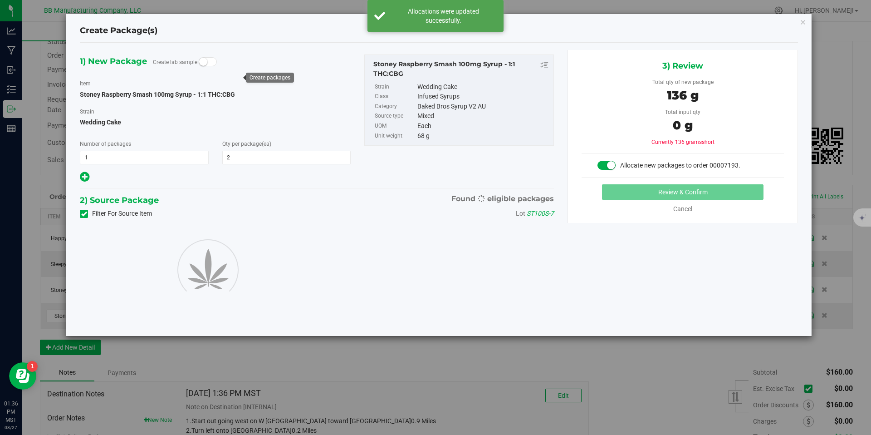
type input "2"
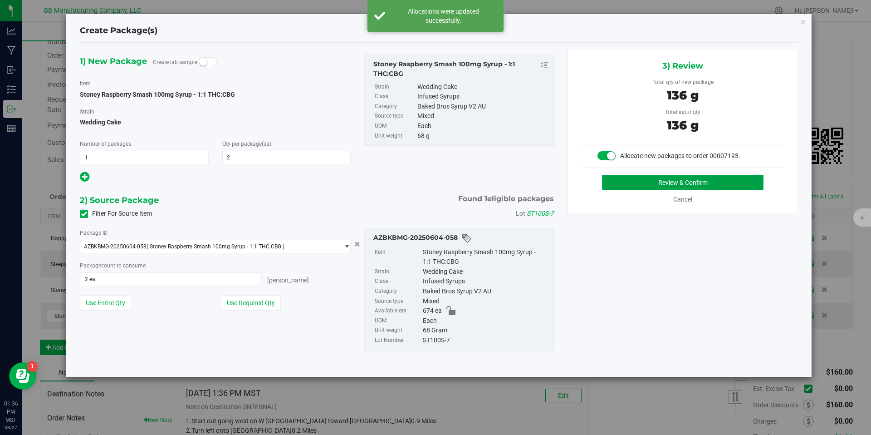
click at [701, 175] on button "Review & Confirm" at bounding box center [683, 182] width 162 height 15
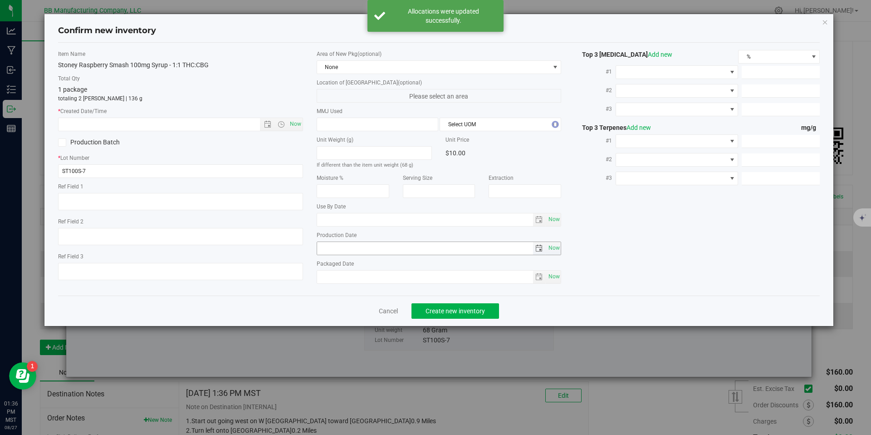
type textarea "90.27g"
type textarea "68g"
type textarea "020411-1"
type input "100.0000"
type input "[DATE]"
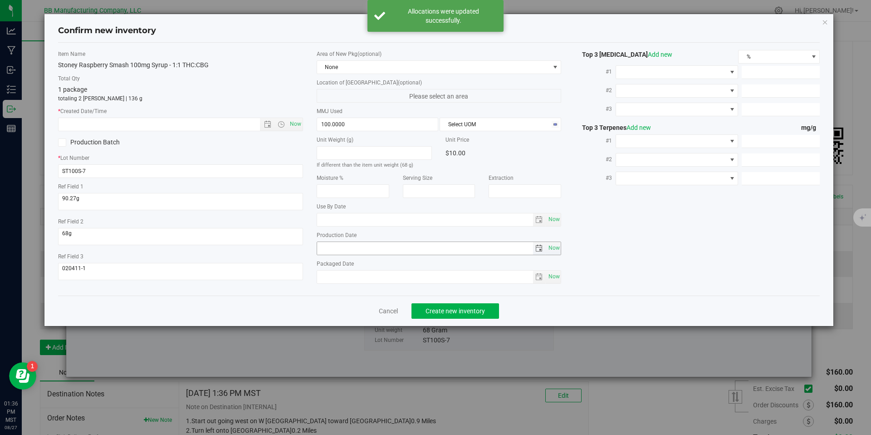
type input "[DATE]"
click at [338, 246] on input "[DATE]" at bounding box center [425, 248] width 216 height 13
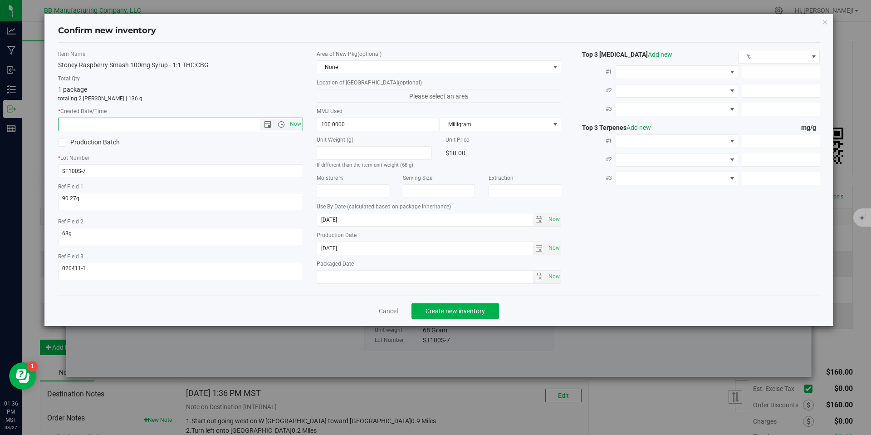
click at [206, 120] on input "text" at bounding box center [167, 124] width 217 height 13
paste input "[DATE]"
type input "[DATE] 1:36 PM"
click at [457, 307] on span "Create new inventory" at bounding box center [455, 310] width 59 height 7
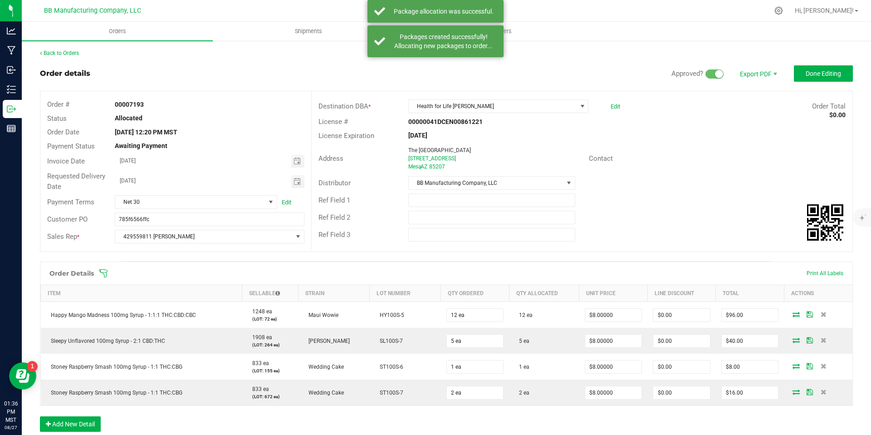
click at [804, 83] on outbound-order-header "Order details Approved? Export PDF Done Editing Order # 00007193 Status Allocat…" at bounding box center [446, 163] width 813 height 196
click at [807, 78] on button "Done Editing" at bounding box center [823, 73] width 59 height 16
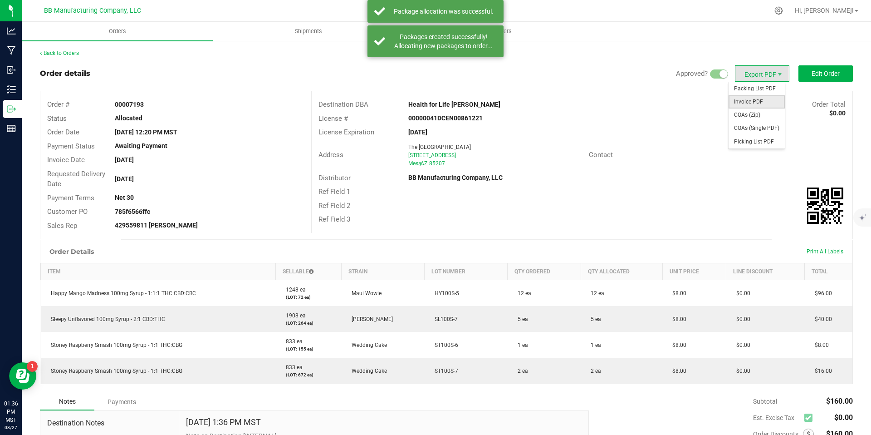
click at [747, 101] on span "Invoice PDF" at bounding box center [757, 101] width 56 height 13
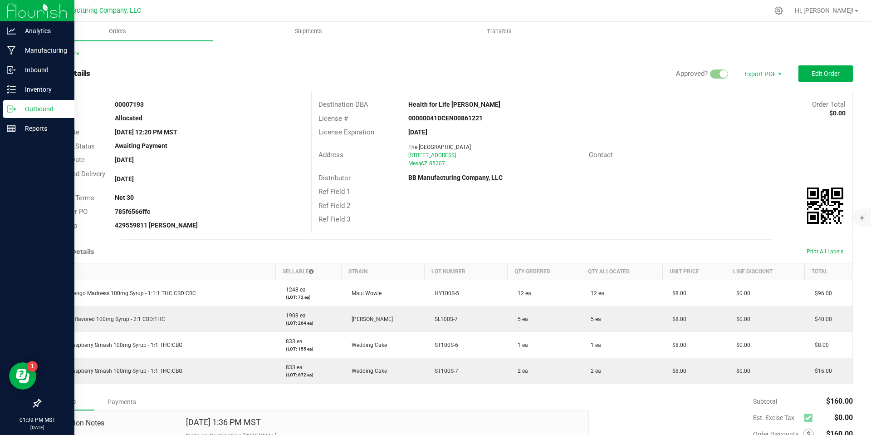
click at [18, 113] on p "Outbound" at bounding box center [43, 108] width 54 height 11
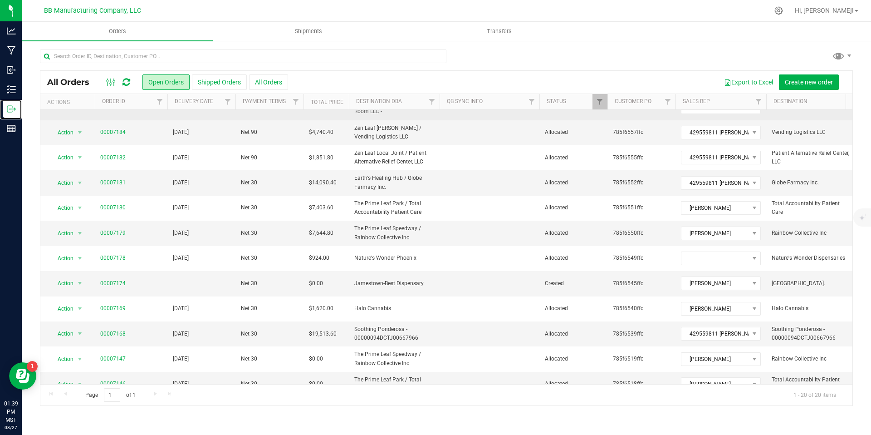
scroll to position [235, 0]
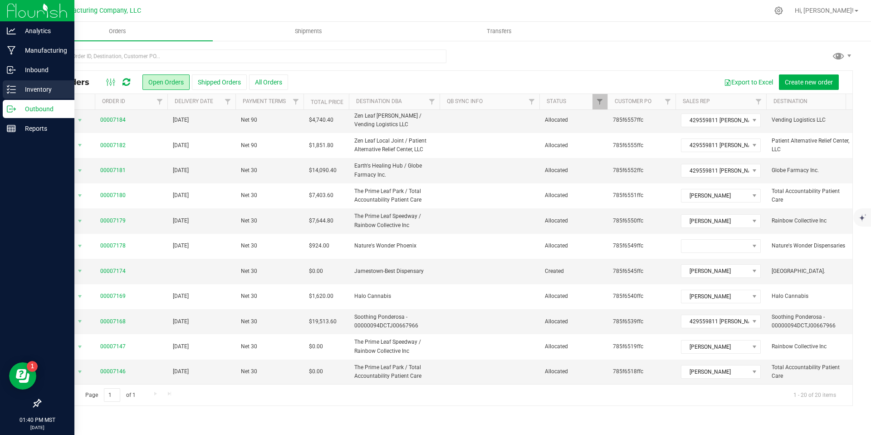
click at [19, 89] on p "Inventory" at bounding box center [43, 89] width 54 height 11
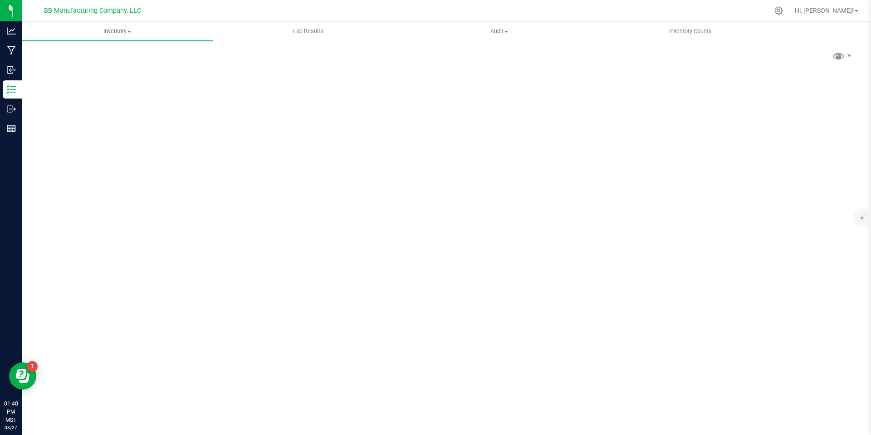
click at [128, 51] on div "Scan Packages 0" at bounding box center [446, 181] width 813 height 265
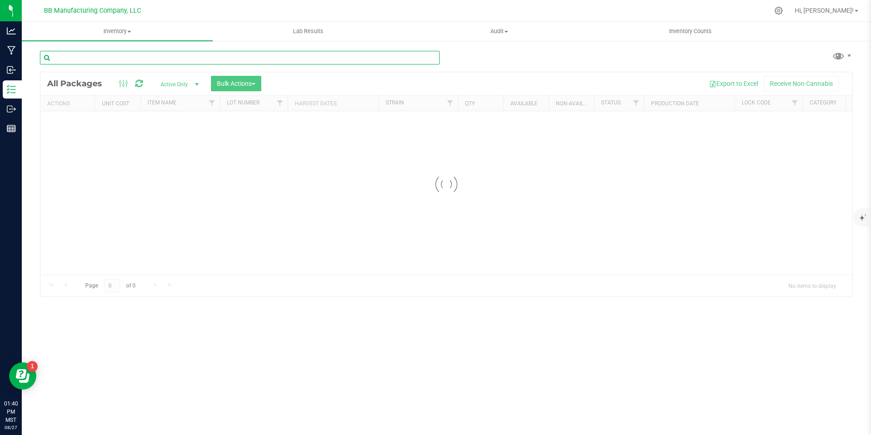
click at [128, 51] on input "text" at bounding box center [240, 58] width 400 height 14
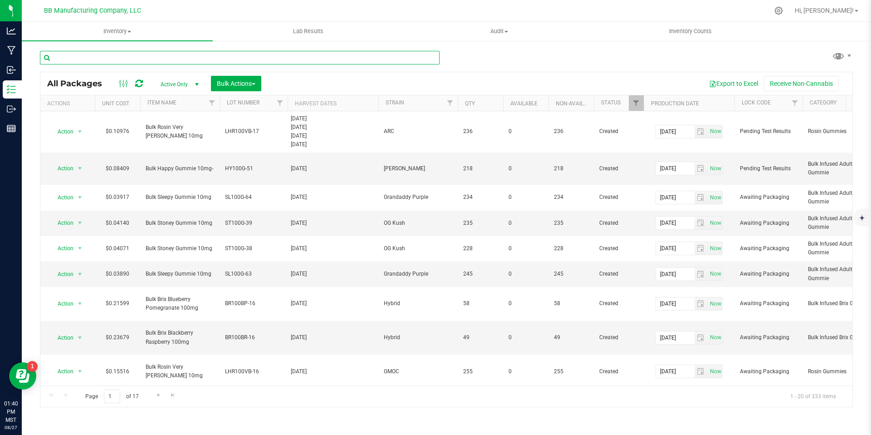
click at [127, 51] on input "text" at bounding box center [240, 58] width 400 height 14
type input "st100g-37"
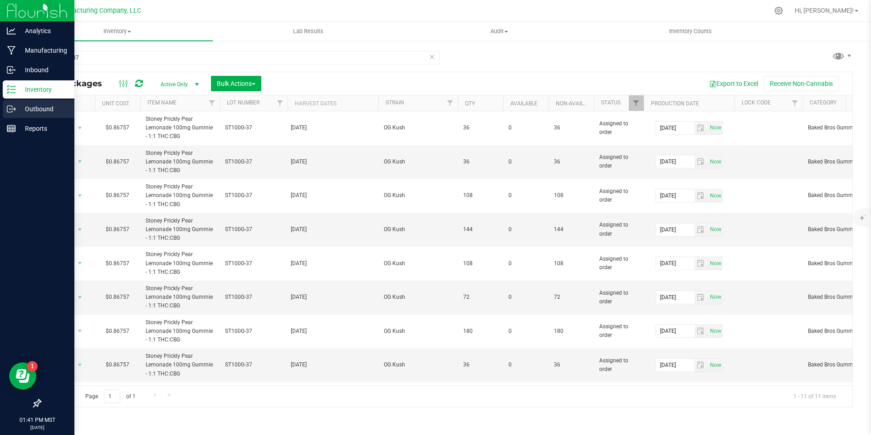
click at [10, 103] on div "Outbound" at bounding box center [39, 109] width 72 height 18
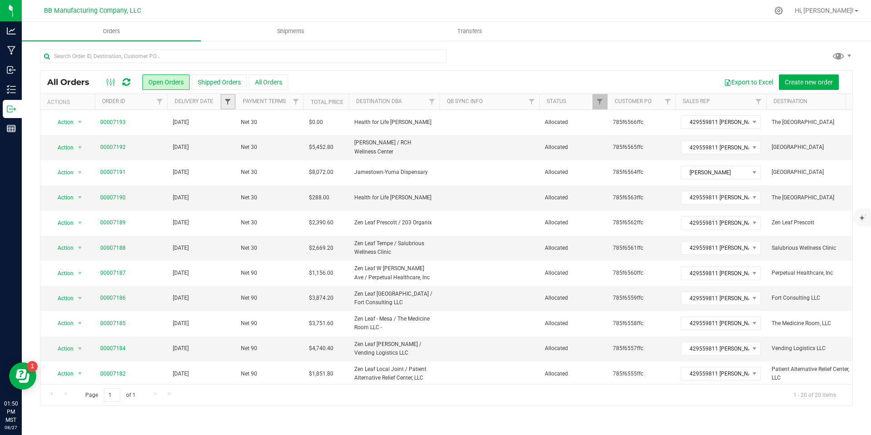
click at [229, 104] on span "Filter" at bounding box center [227, 101] width 7 height 7
click at [317, 161] on span "select" at bounding box center [312, 156] width 13 height 13
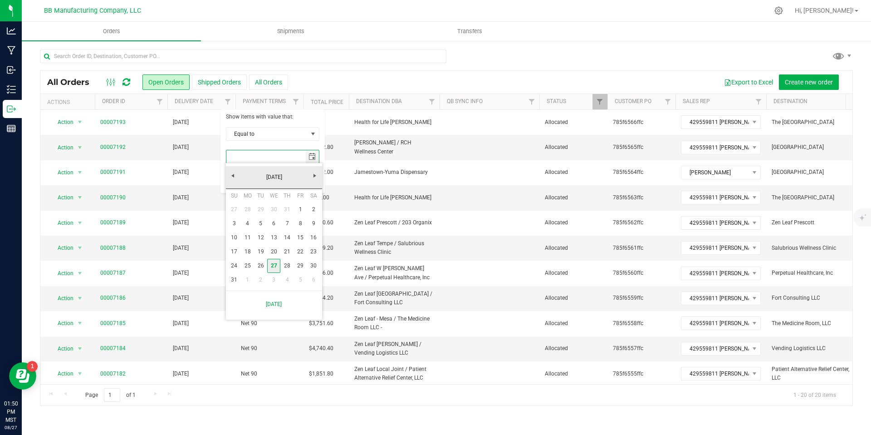
click at [270, 263] on link "27" at bounding box center [273, 266] width 13 height 14
type input "[DATE]"
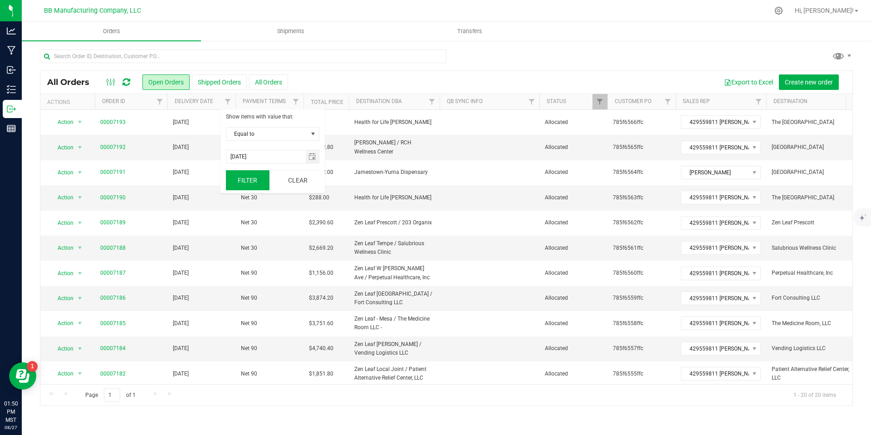
click at [248, 179] on button "Filter" at bounding box center [248, 180] width 44 height 20
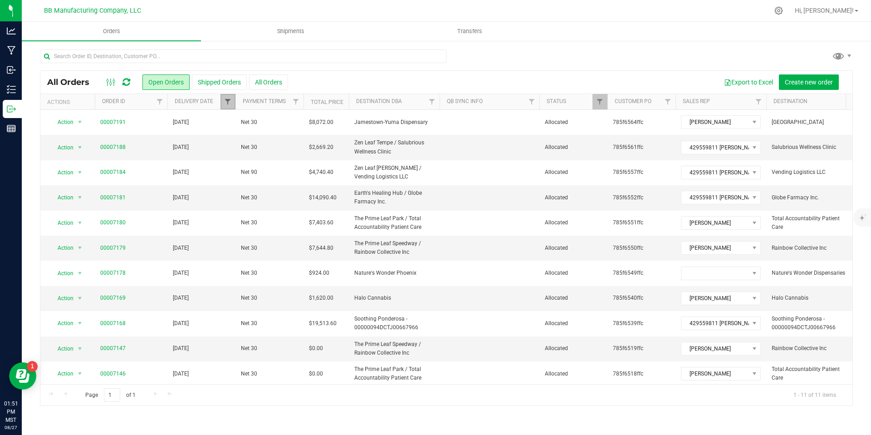
click at [226, 103] on span "Filter" at bounding box center [227, 101] width 7 height 7
click at [255, 173] on button "Filter" at bounding box center [248, 180] width 44 height 20
click at [112, 146] on link "00007188" at bounding box center [112, 147] width 25 height 9
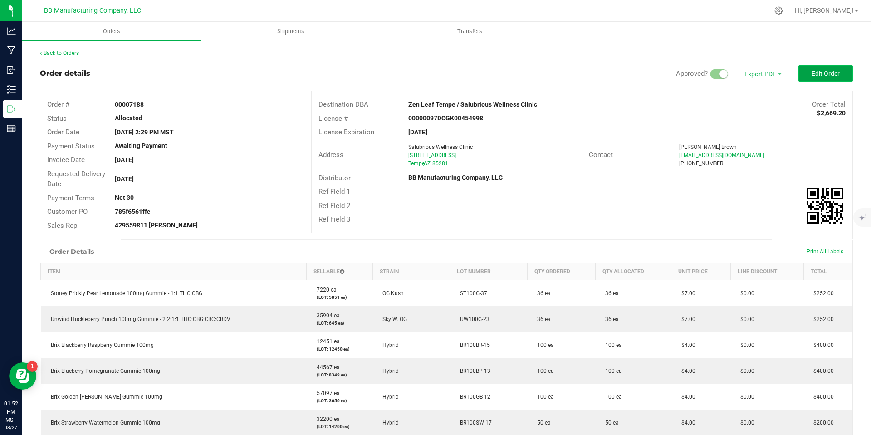
click at [807, 77] on button "Edit Order" at bounding box center [826, 73] width 54 height 16
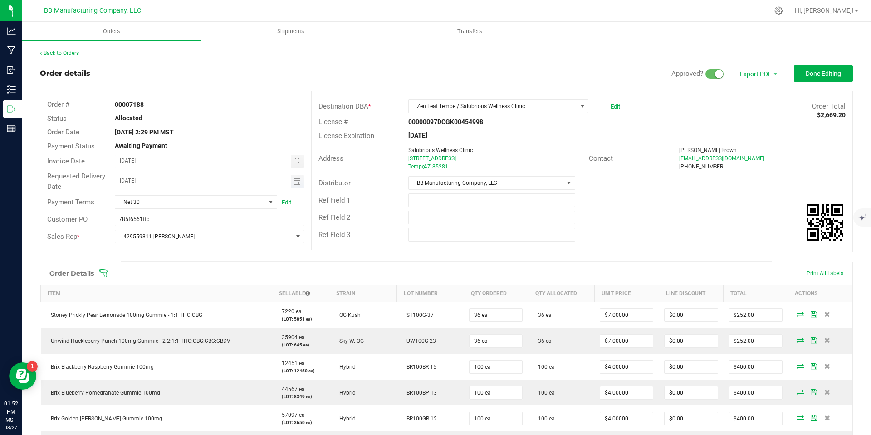
click at [301, 183] on span "Toggle calendar" at bounding box center [297, 181] width 13 height 13
click at [210, 285] on span "28" at bounding box center [208, 285] width 13 height 14
type input "[DATE]"
click at [829, 68] on button "Done Editing" at bounding box center [823, 73] width 59 height 16
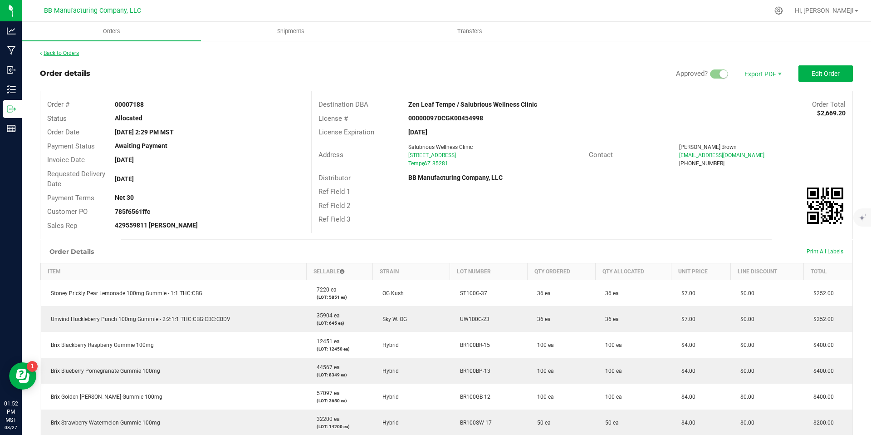
click at [68, 55] on link "Back to Orders" at bounding box center [59, 53] width 39 height 6
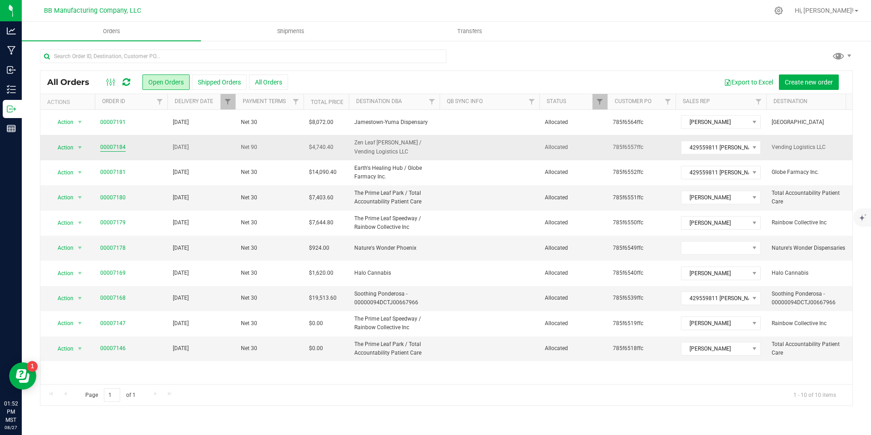
click at [111, 149] on link "00007184" at bounding box center [112, 147] width 25 height 9
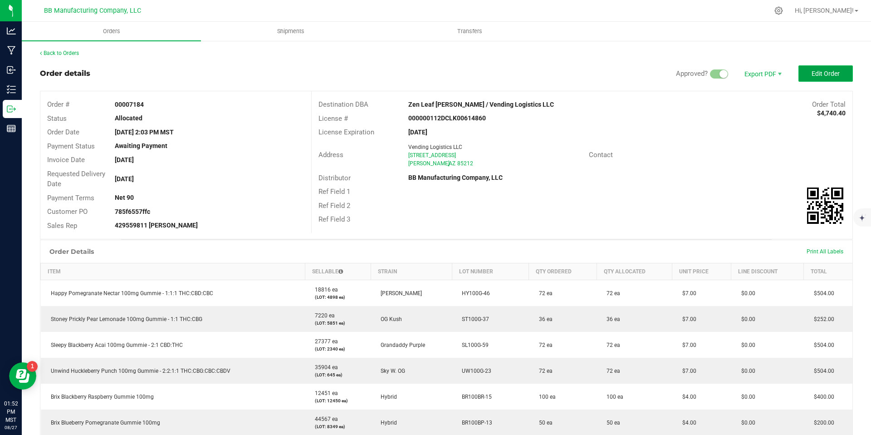
click at [799, 75] on button "Edit Order" at bounding box center [826, 73] width 54 height 16
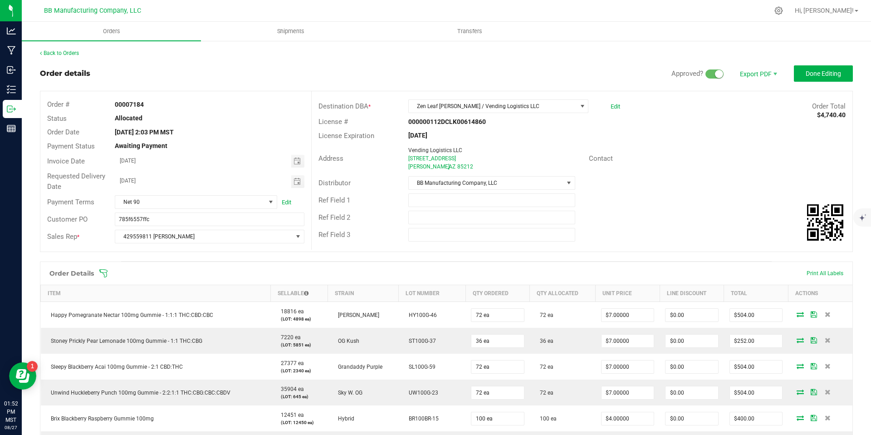
click at [295, 189] on div "Requested Delivery Date [DATE]" at bounding box center [175, 181] width 271 height 24
click at [297, 184] on span "Toggle calendar" at bounding box center [297, 181] width 7 height 7
click at [206, 287] on span "28" at bounding box center [208, 285] width 13 height 14
type input "[DATE]"
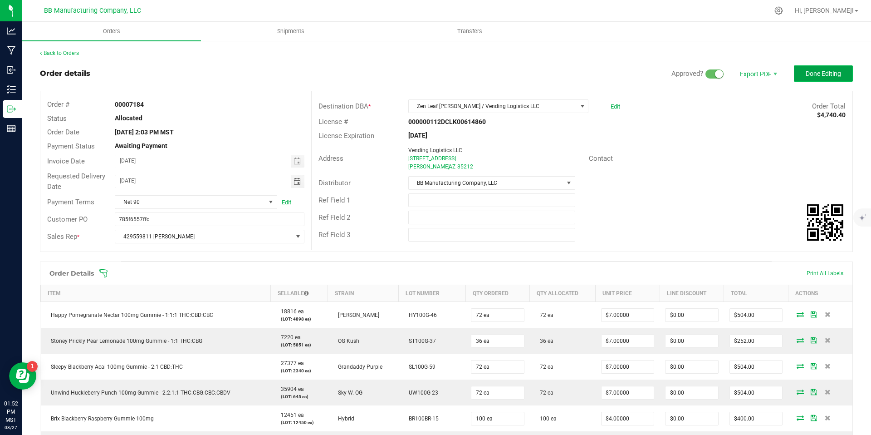
click at [816, 75] on span "Done Editing" at bounding box center [823, 73] width 35 height 7
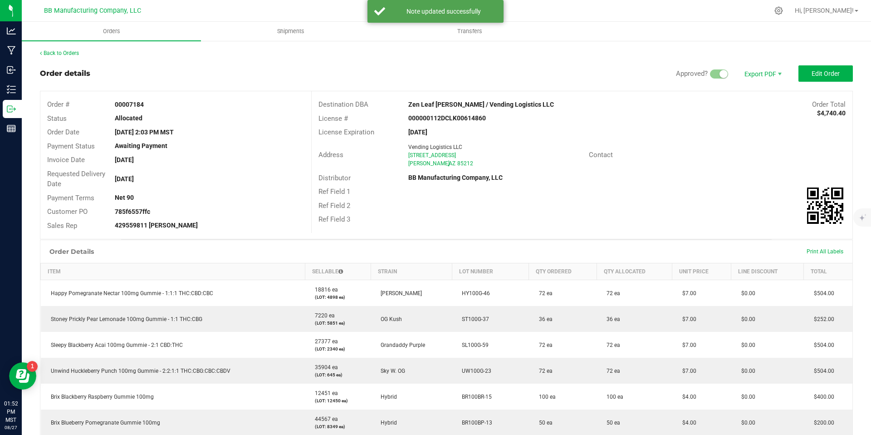
click at [77, 57] on div "Back to Orders Order details Approved? Export PDF Edit Order Order # 00007184 S…" at bounding box center [446, 393] width 813 height 689
click at [78, 54] on link "Back to Orders" at bounding box center [59, 53] width 39 height 6
